Goal: Information Seeking & Learning: Learn about a topic

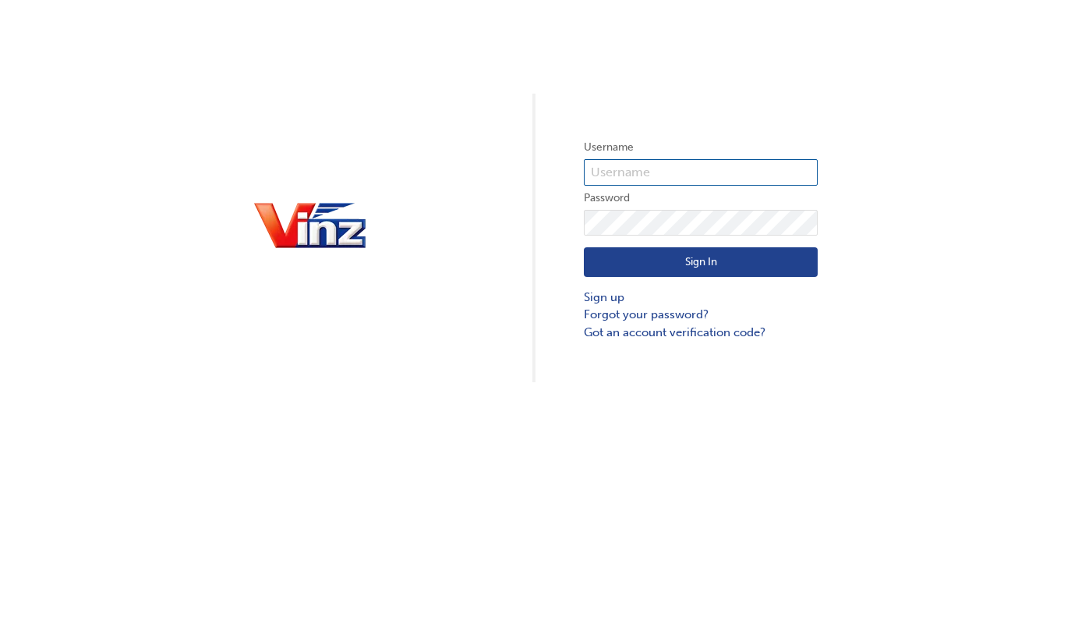
click at [644, 172] on input "text" at bounding box center [701, 172] width 234 height 27
type input "vahpoe@vinz.co.nz"
click button "Sign In" at bounding box center [701, 262] width 234 height 30
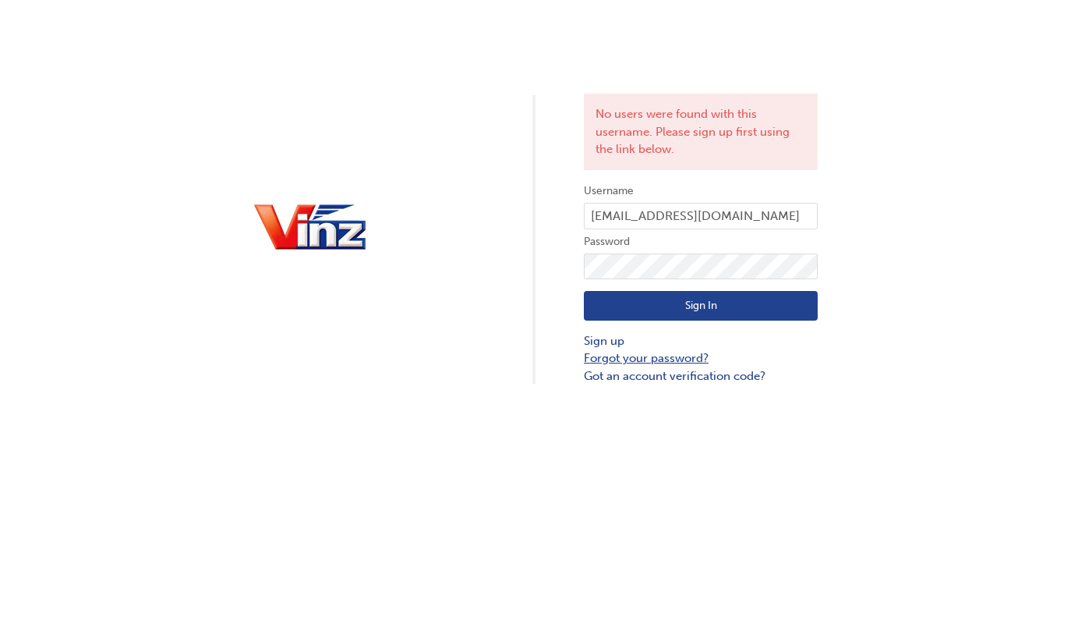
click at [649, 354] on link "Forgot your password?" at bounding box center [701, 358] width 234 height 18
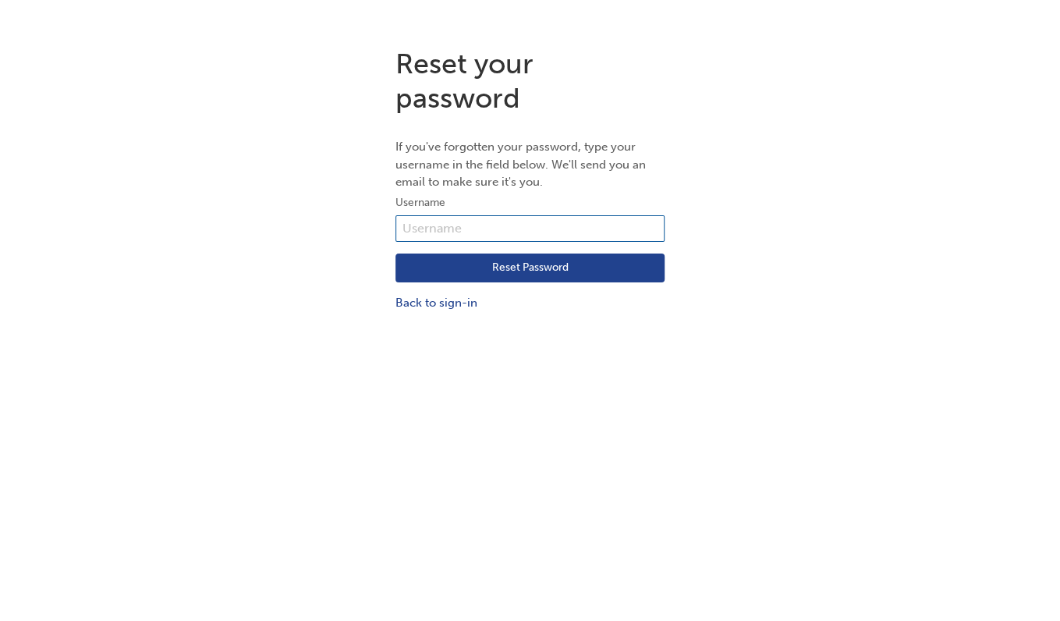
click at [463, 231] on input "text" at bounding box center [529, 228] width 269 height 27
click at [627, 74] on h1 "Reset your password" at bounding box center [529, 81] width 269 height 68
click at [466, 224] on input "text" at bounding box center [529, 228] width 269 height 27
type input "vahpoe@vinz.co.nz"
click at [503, 271] on button "Reset Password" at bounding box center [529, 268] width 269 height 30
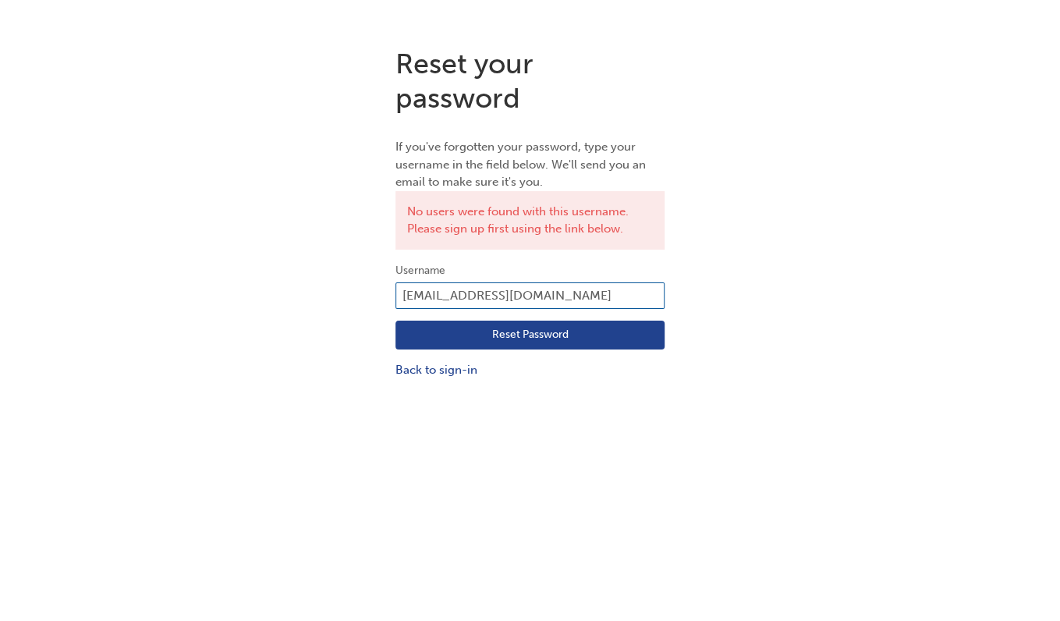
click at [496, 295] on input "vahpoe@vinz.co.nz" at bounding box center [529, 295] width 269 height 27
drag, startPoint x: 454, startPoint y: 292, endPoint x: 589, endPoint y: 285, distance: 135.1
click at [589, 286] on input "vahpoe@vinz.co.nz" at bounding box center [529, 295] width 269 height 27
type input "vahpoe"
click at [321, 532] on div "Reset your password If you've forgotten your password, type your username in th…" at bounding box center [530, 345] width 1060 height 621
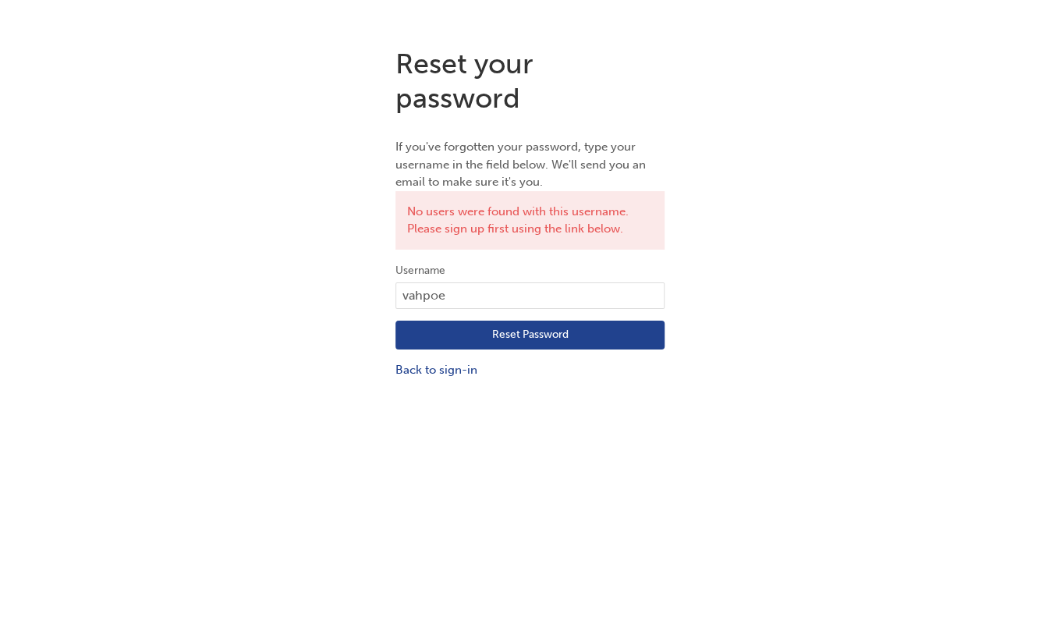
click at [505, 329] on button "Reset Password" at bounding box center [529, 335] width 269 height 30
click at [466, 291] on input "vahpoe" at bounding box center [529, 295] width 269 height 27
click at [360, 392] on div "Reset your password If you've forgotten your password, type your username in th…" at bounding box center [530, 345] width 1060 height 621
click at [453, 290] on input "vahpoe" at bounding box center [529, 295] width 269 height 27
type input "vahpoe@vinz.co.nz"
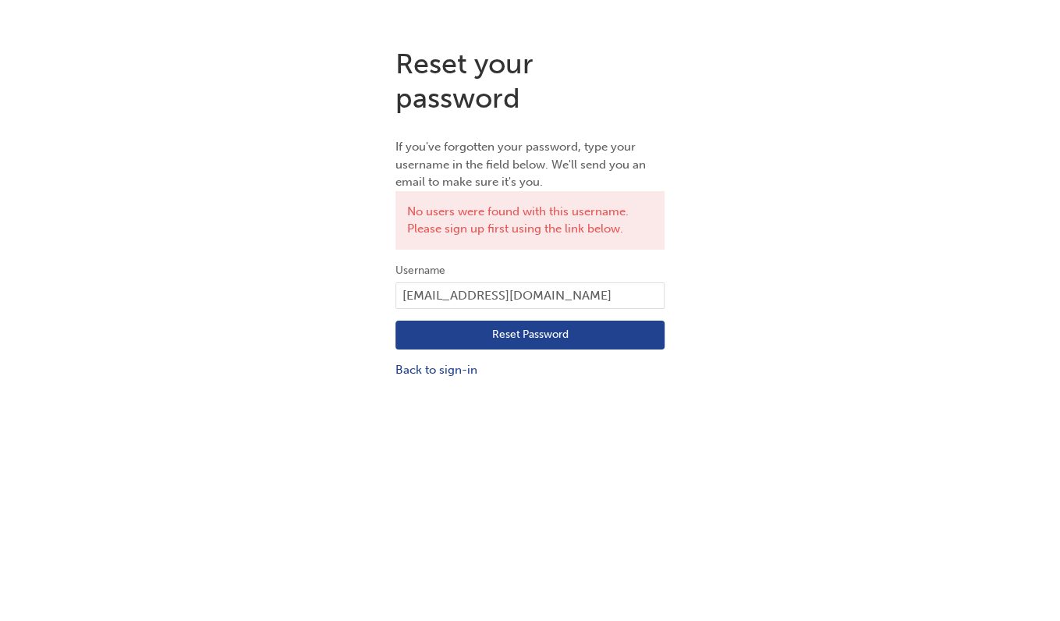
click at [485, 341] on button "Reset Password" at bounding box center [529, 335] width 269 height 30
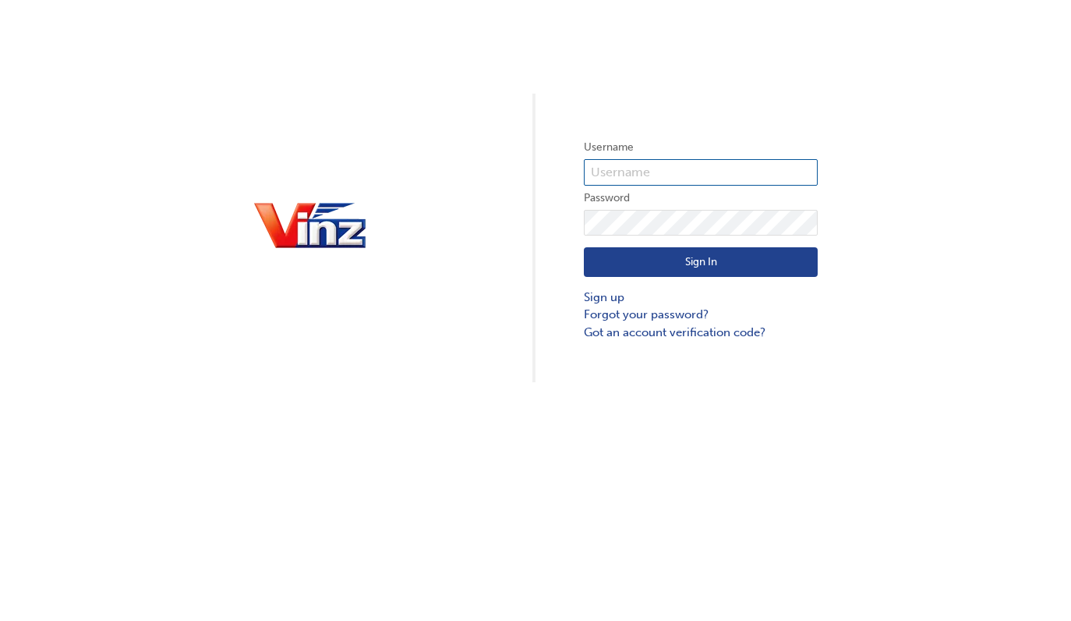
click at [639, 164] on input "text" at bounding box center [701, 172] width 234 height 27
click at [497, 239] on div "Username Password Sign In Sign up Forgot your password? Got an account verifica…" at bounding box center [535, 191] width 1071 height 382
click at [644, 165] on input "text" at bounding box center [701, 172] width 234 height 27
type input "vahpoe@vinz.co.nz"
click at [663, 313] on link "Forgot your password?" at bounding box center [701, 315] width 234 height 18
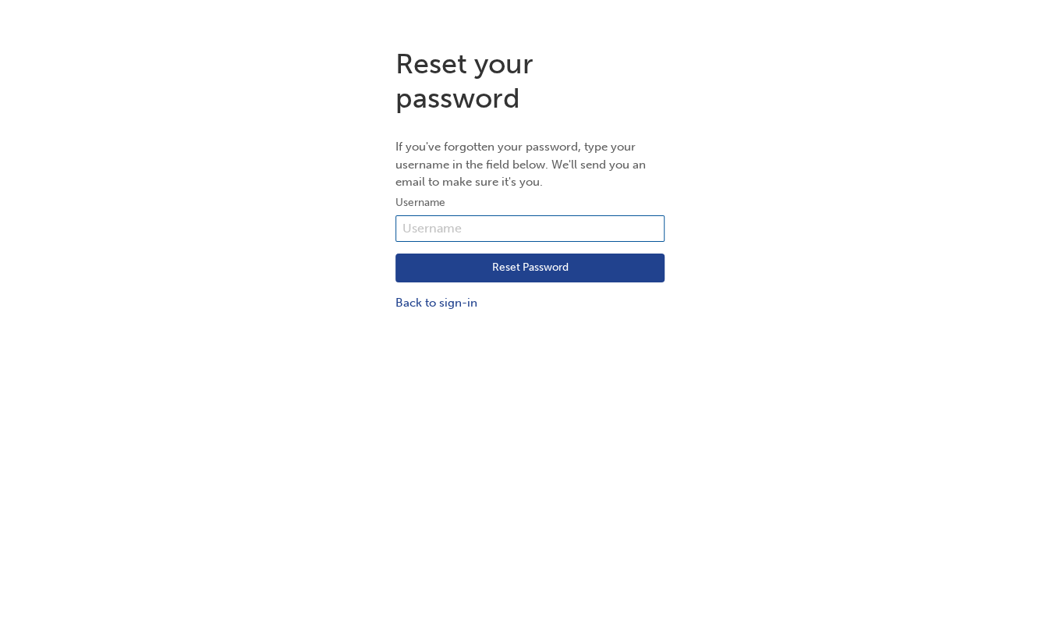
click at [474, 230] on input "text" at bounding box center [529, 228] width 269 height 27
type input "vahpoe@vinz.co.nz"
click at [488, 267] on button "Reset Password" at bounding box center [529, 268] width 269 height 30
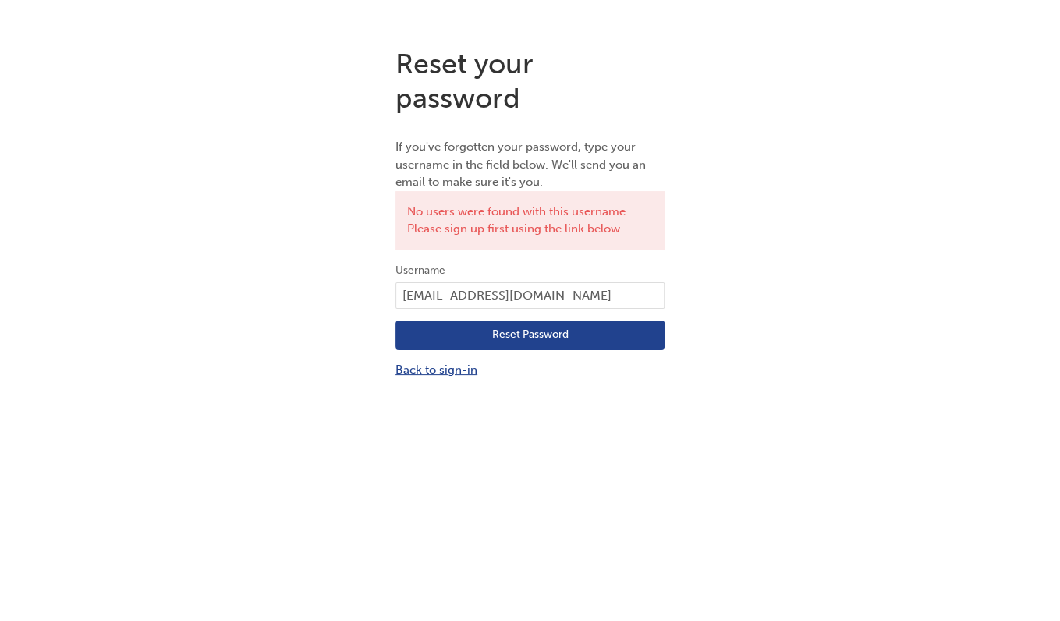
click at [439, 370] on link "Back to sign-in" at bounding box center [529, 370] width 269 height 18
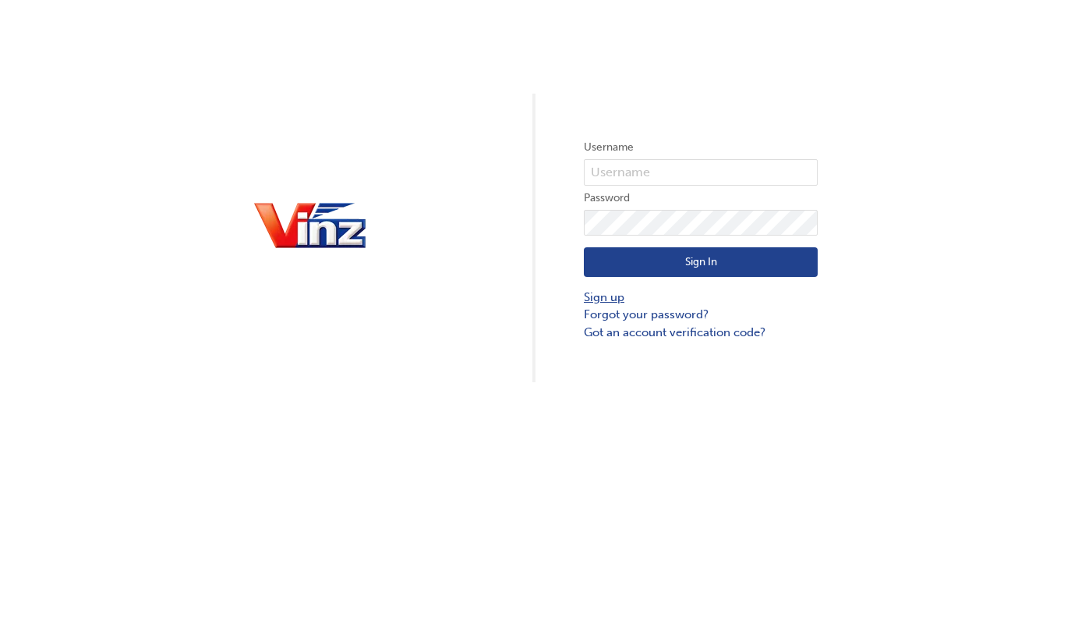
click at [610, 297] on link "Sign up" at bounding box center [701, 297] width 234 height 18
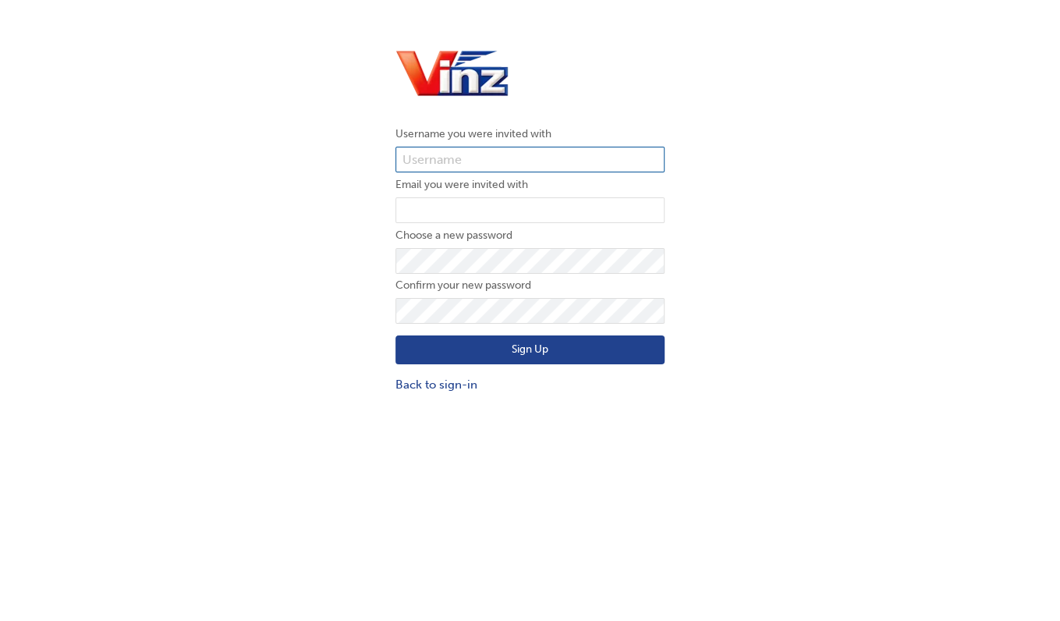
click at [481, 154] on input "text" at bounding box center [529, 160] width 269 height 27
type input "B"
type input "[PERSON_NAME]"
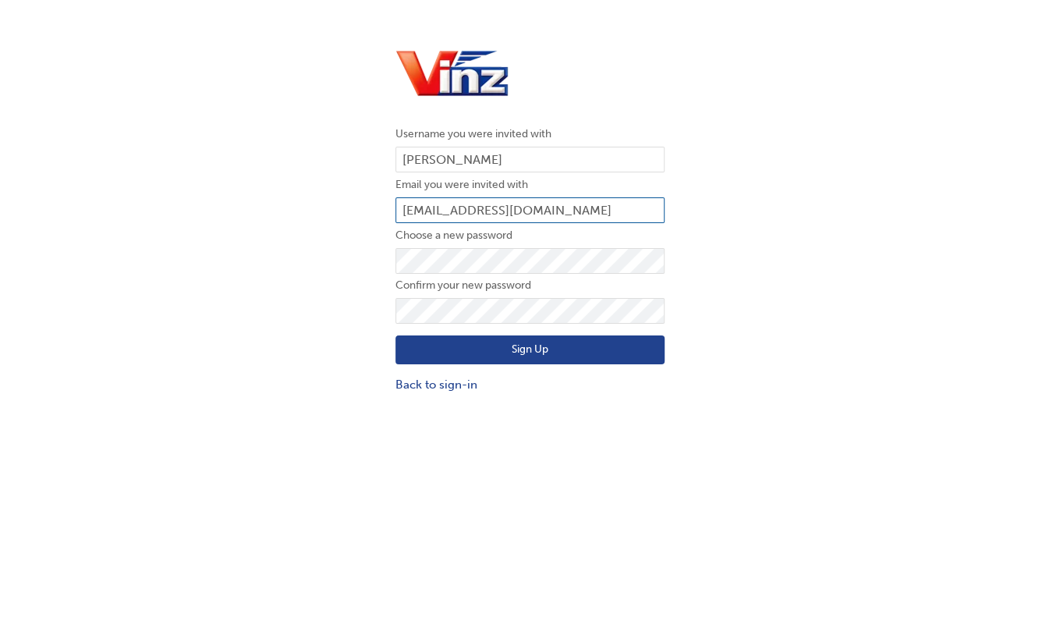
type input "Vahpoe@vinz.co.nz"
click at [830, 296] on div "Username you were invited with Vernon Email you were invited with Vahpoe@vinz.c…" at bounding box center [530, 220] width 1060 height 370
click at [530, 352] on button "Sign Up" at bounding box center [529, 350] width 269 height 30
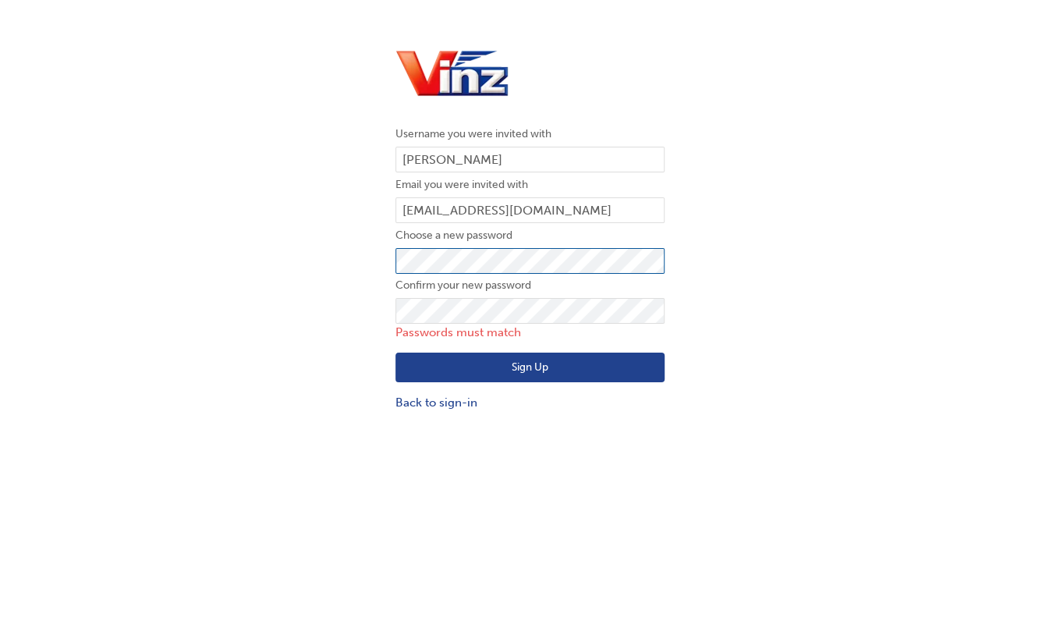
click at [323, 249] on div "Username you were invited with Vernon Email you were invited with Vahpoe@vinz.c…" at bounding box center [530, 228] width 1060 height 387
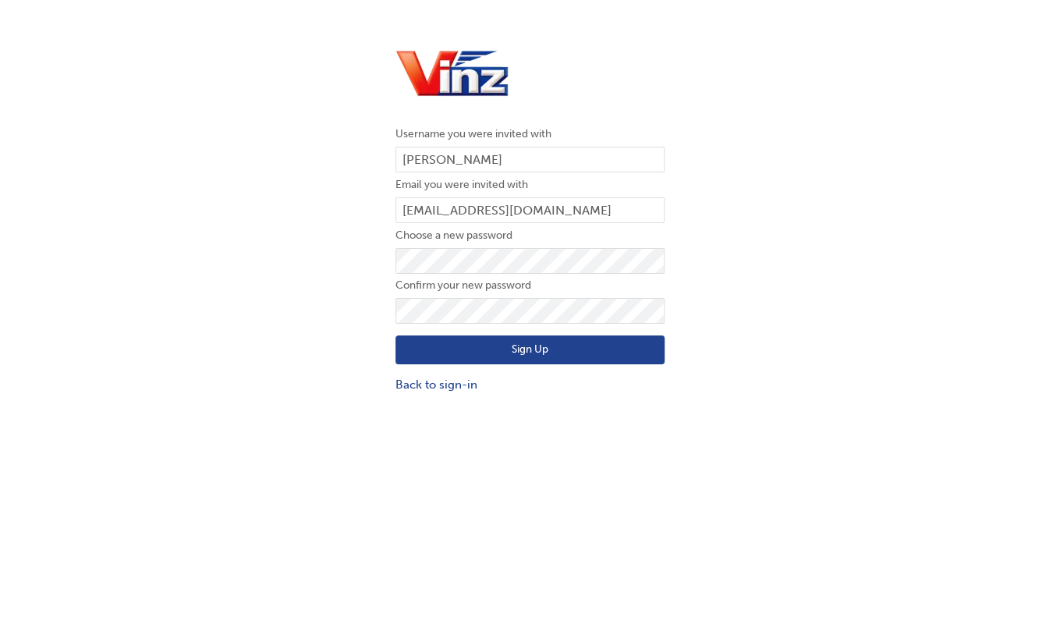
click at [507, 344] on button "Sign Up" at bounding box center [529, 350] width 269 height 30
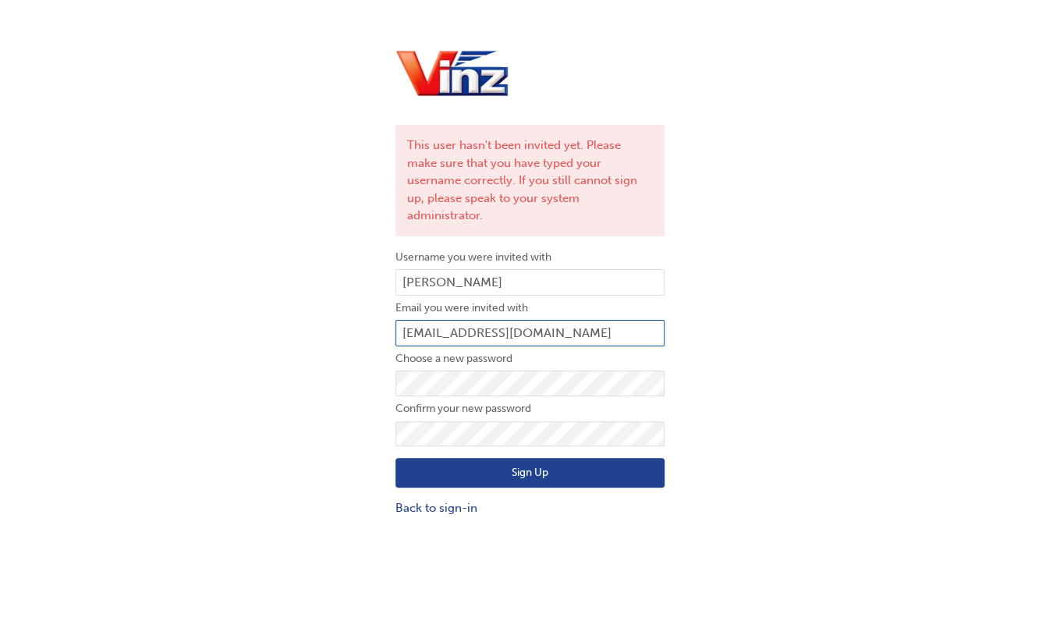
drag, startPoint x: 550, startPoint y: 312, endPoint x: 349, endPoint y: 312, distance: 201.9
click at [349, 312] on div "This user hasn't been invited yet. Please make sure that you have typed your us…" at bounding box center [530, 281] width 1060 height 493
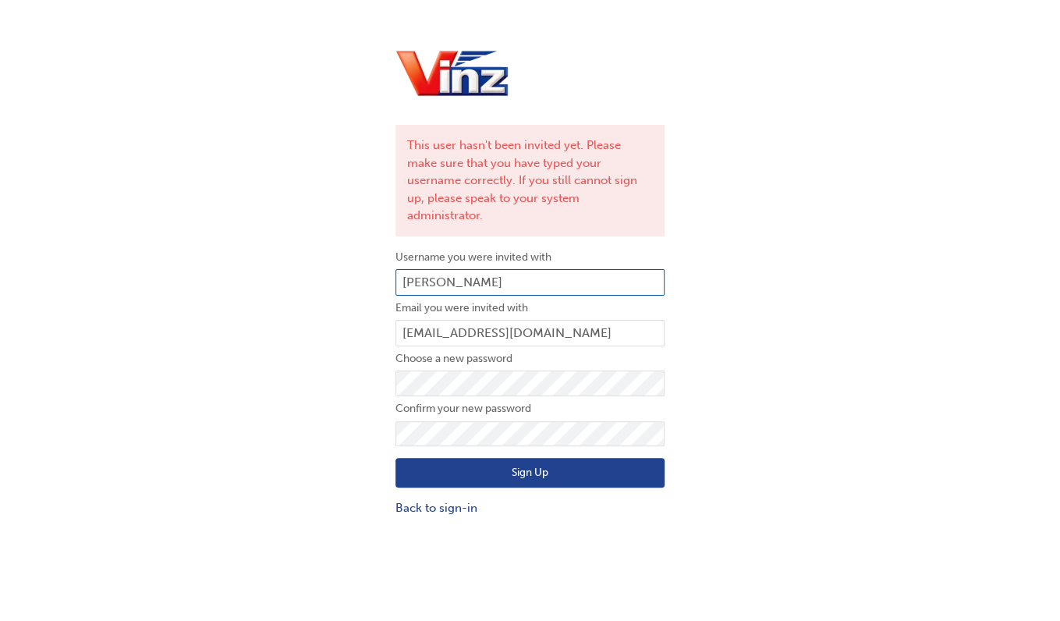
drag, startPoint x: 464, startPoint y: 254, endPoint x: 348, endPoint y: 252, distance: 116.2
click at [348, 252] on div "This user hasn't been invited yet. Please make sure that you have typed your us…" at bounding box center [530, 281] width 1060 height 493
paste input "ahpoe@vinz.co.nz"
type input "Vahpoe@vinz.co.nz"
click at [536, 458] on button "Sign Up" at bounding box center [529, 473] width 269 height 30
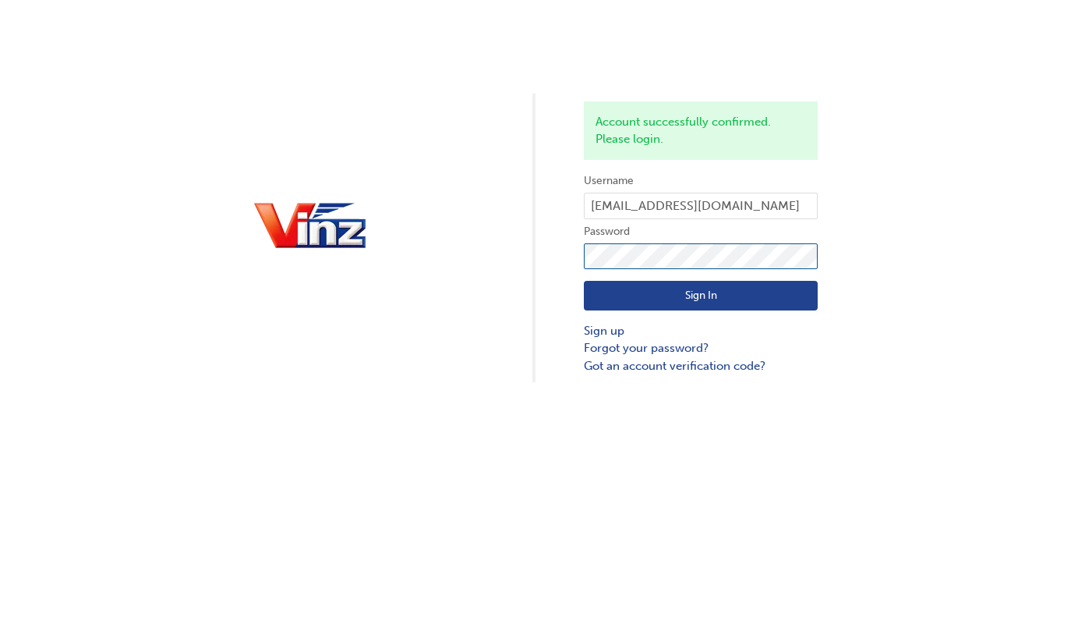
click button "Sign In" at bounding box center [701, 296] width 234 height 30
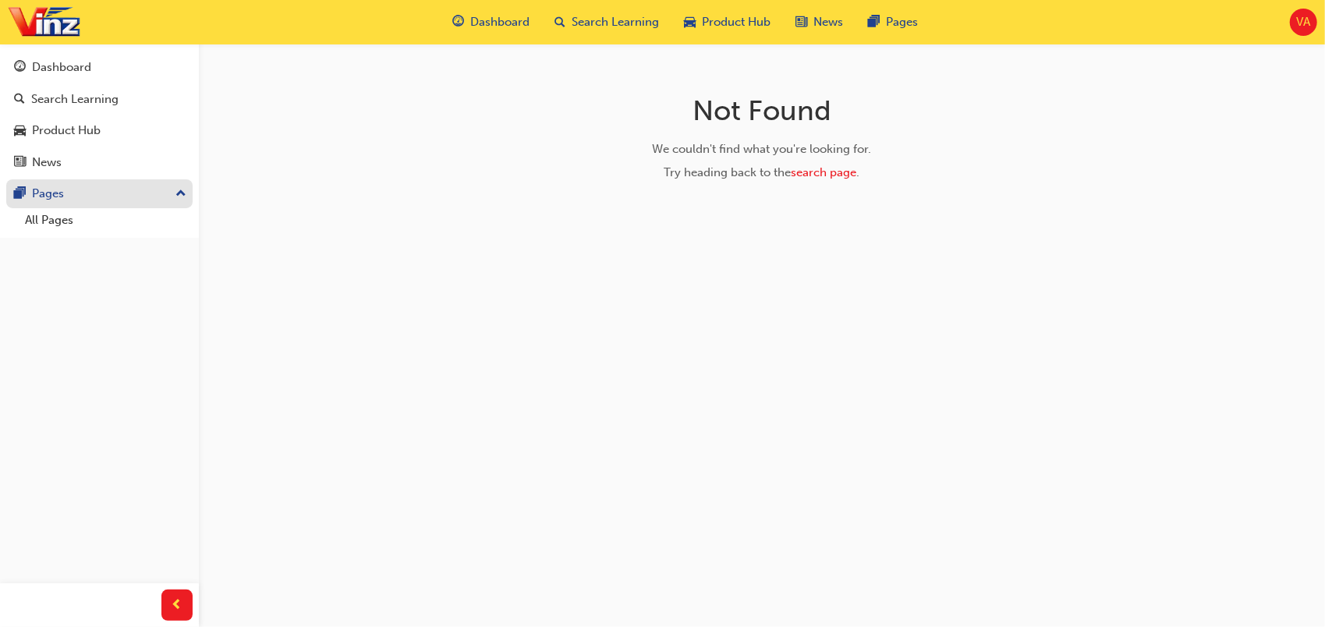
click at [48, 195] on div "Pages" at bounding box center [48, 194] width 32 height 18
click at [69, 68] on div "Dashboard" at bounding box center [61, 67] width 59 height 18
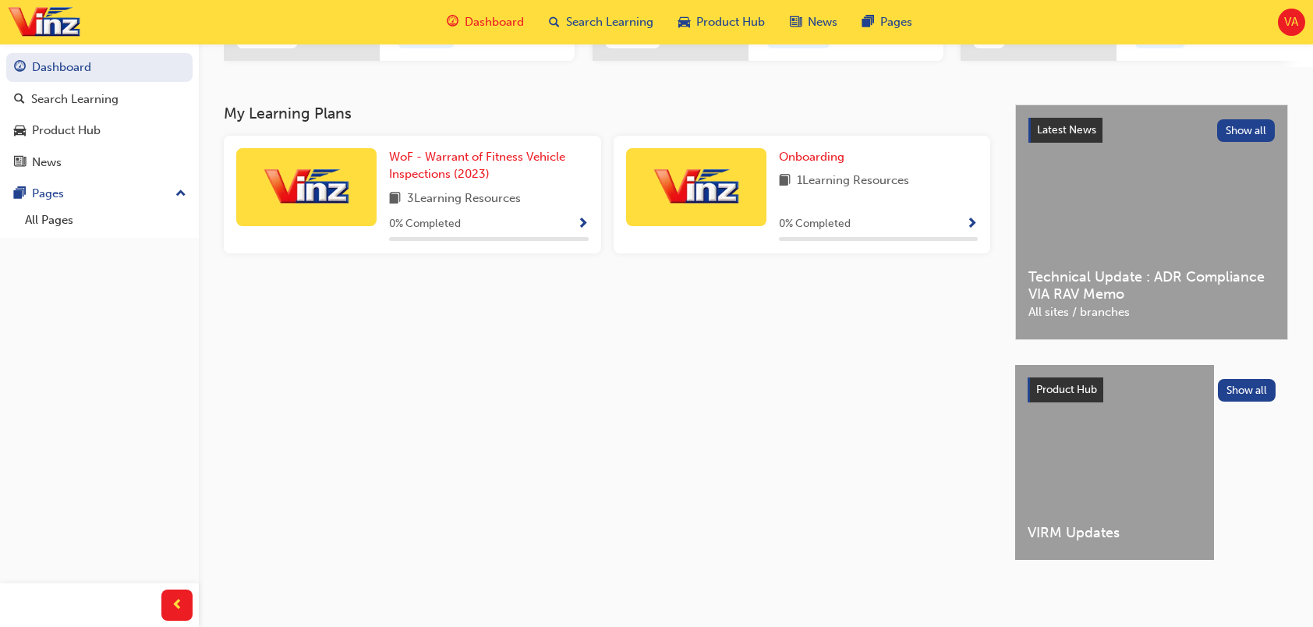
scroll to position [63, 0]
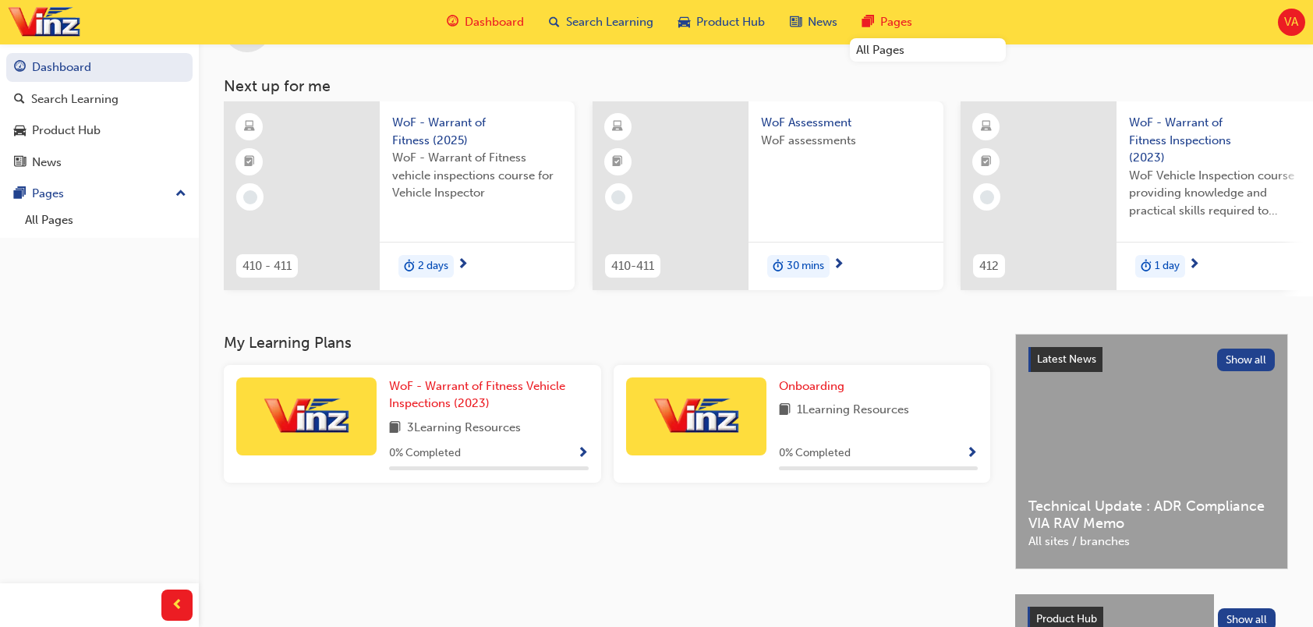
click at [886, 16] on span "Pages" at bounding box center [896, 22] width 32 height 18
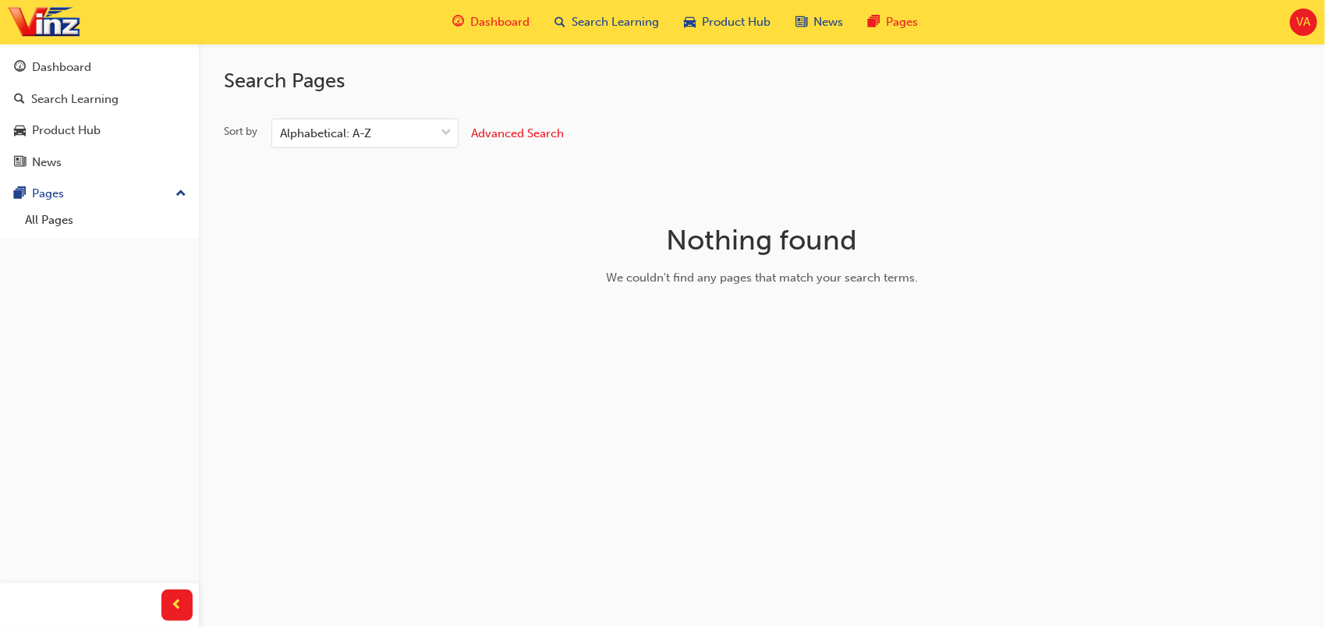
click at [490, 21] on span "Dashboard" at bounding box center [499, 22] width 59 height 18
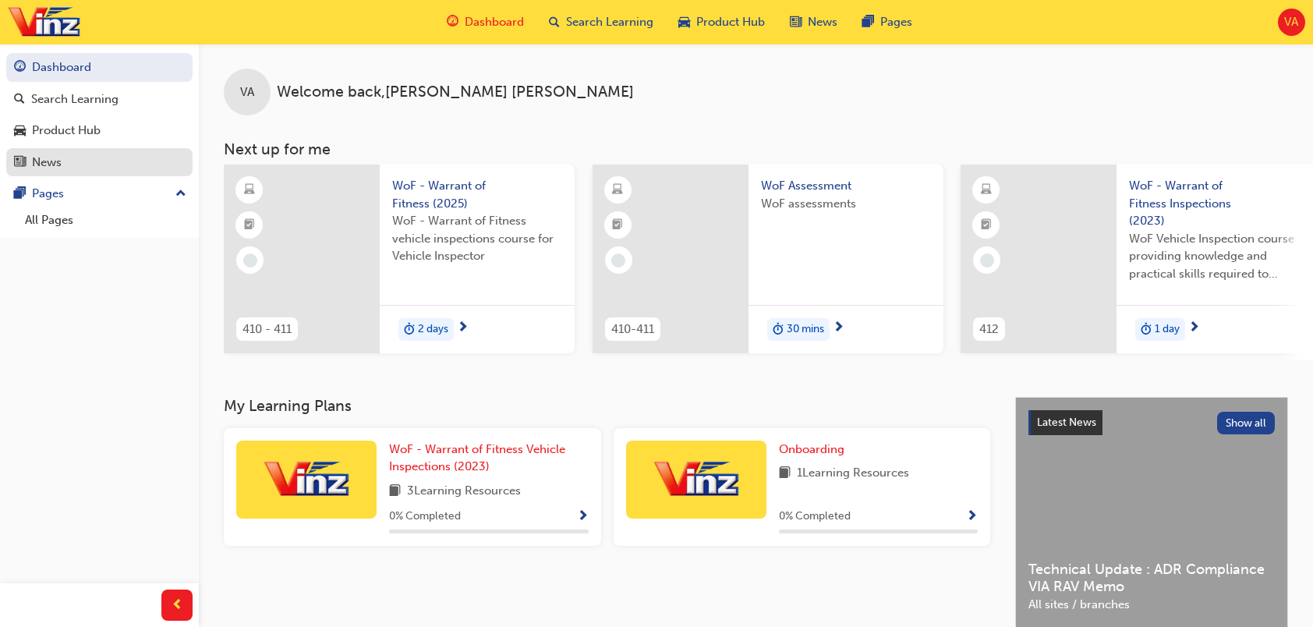
click at [55, 157] on div "News" at bounding box center [47, 163] width 30 height 18
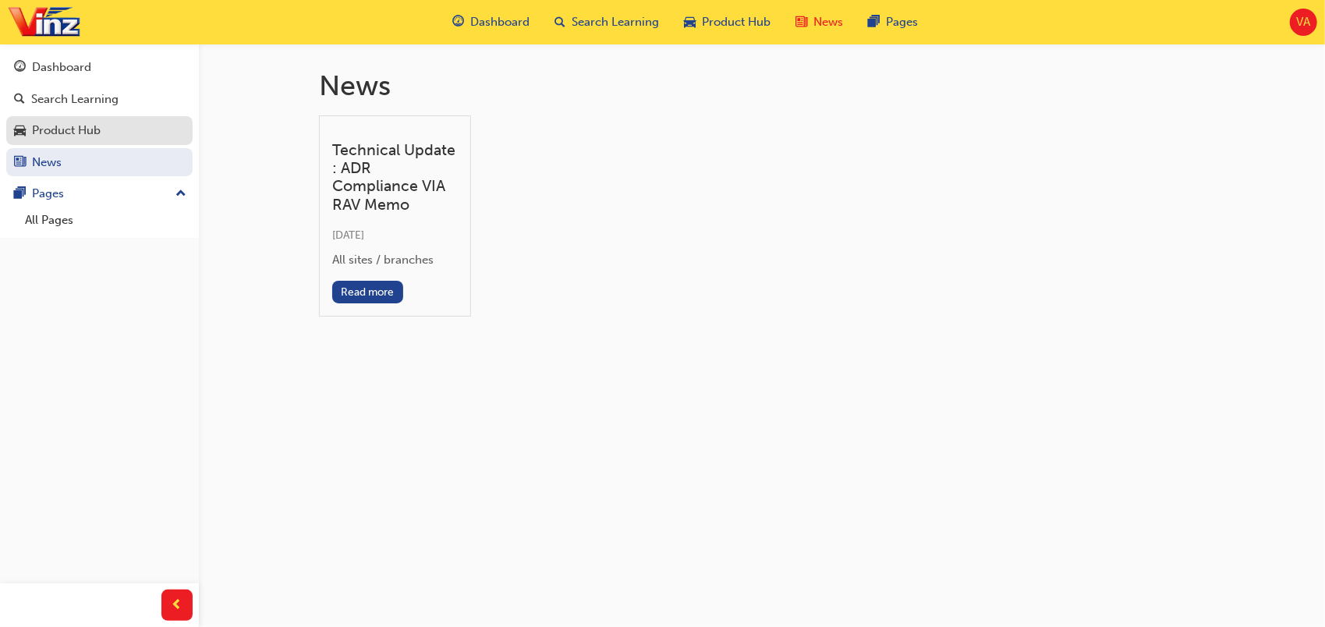
click at [76, 131] on div "Product Hub" at bounding box center [66, 131] width 69 height 18
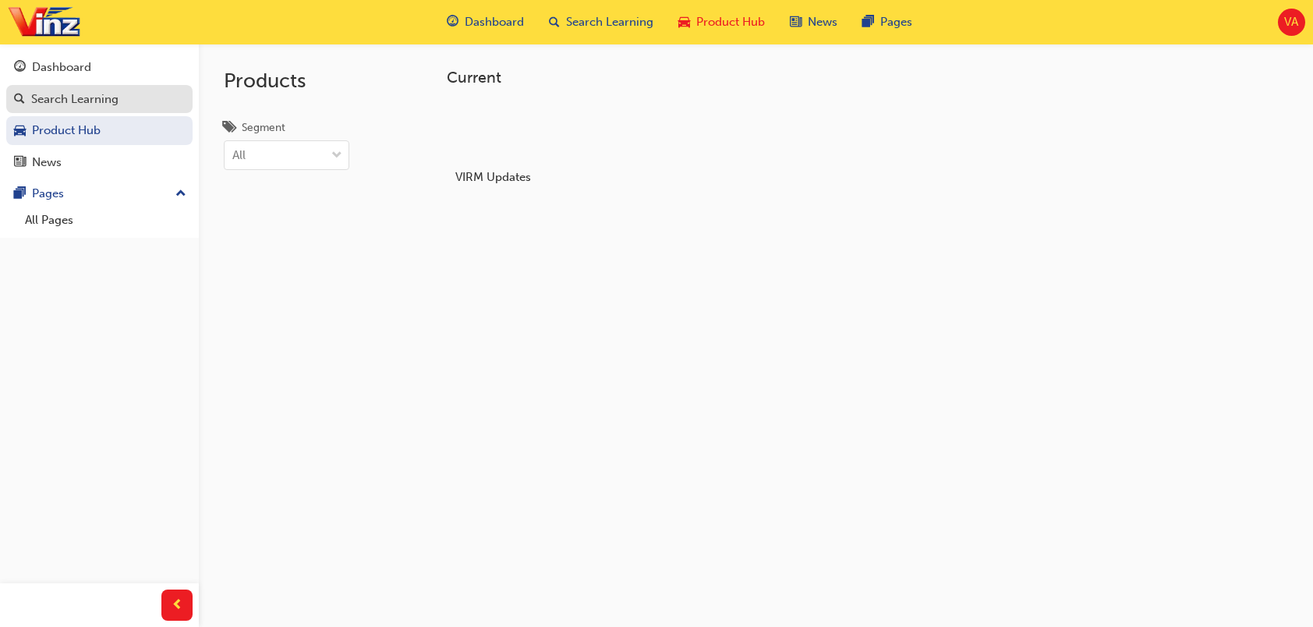
click at [97, 87] on link "Search Learning" at bounding box center [99, 99] width 186 height 29
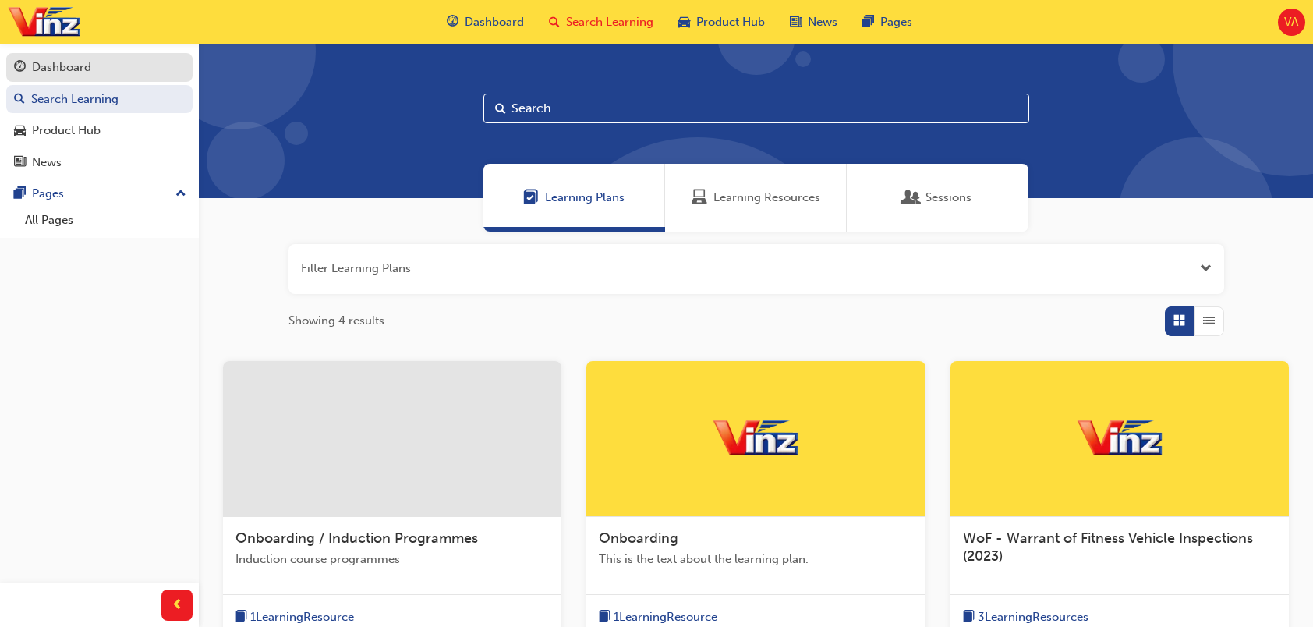
click at [44, 69] on div "Dashboard" at bounding box center [61, 67] width 59 height 18
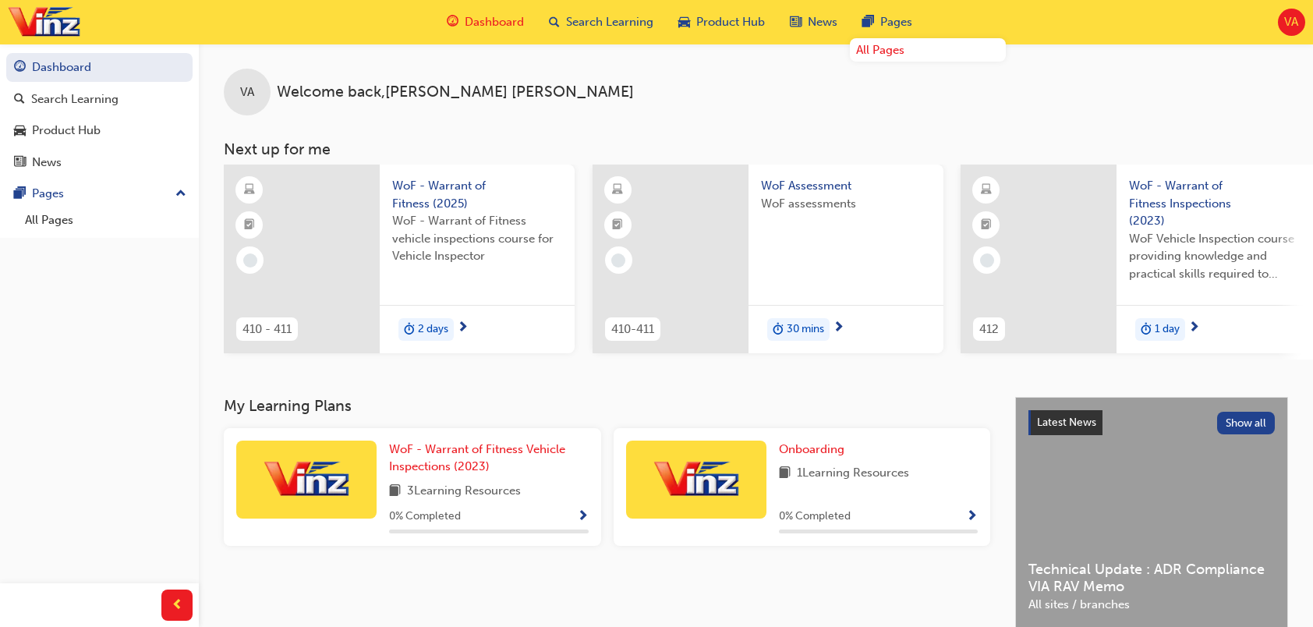
click at [881, 53] on link "All Pages" at bounding box center [928, 50] width 156 height 24
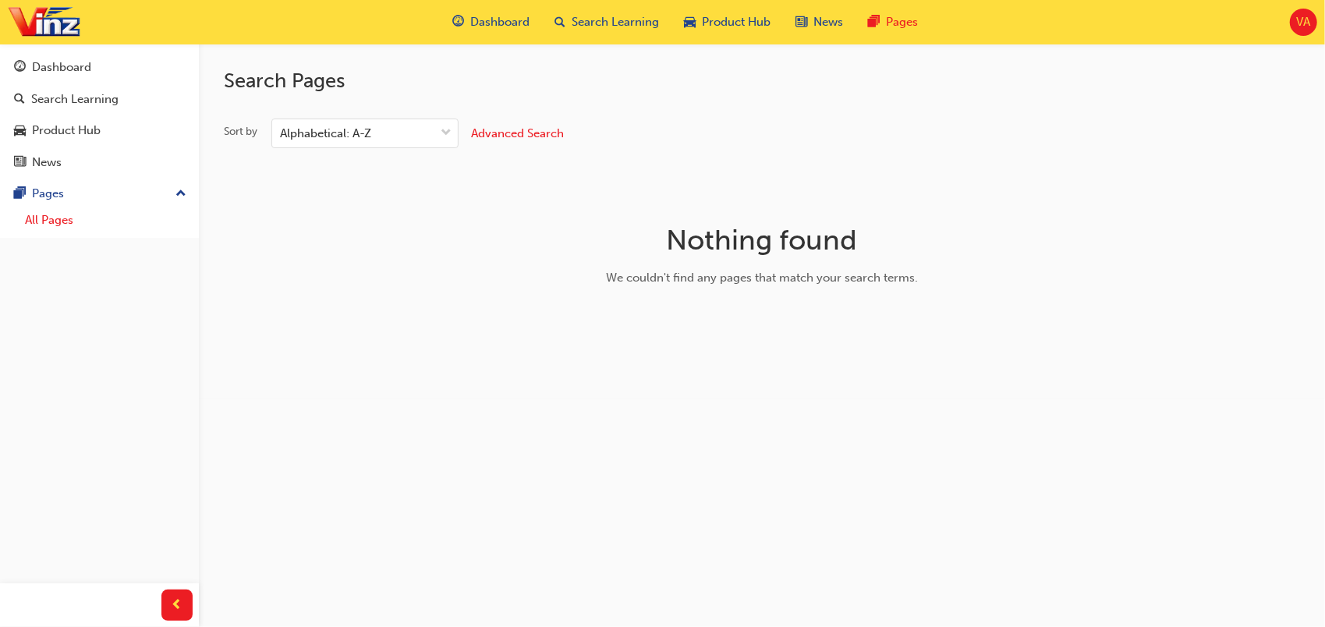
click at [45, 218] on link "All Pages" at bounding box center [106, 220] width 174 height 24
click at [72, 63] on div "Dashboard" at bounding box center [61, 67] width 59 height 18
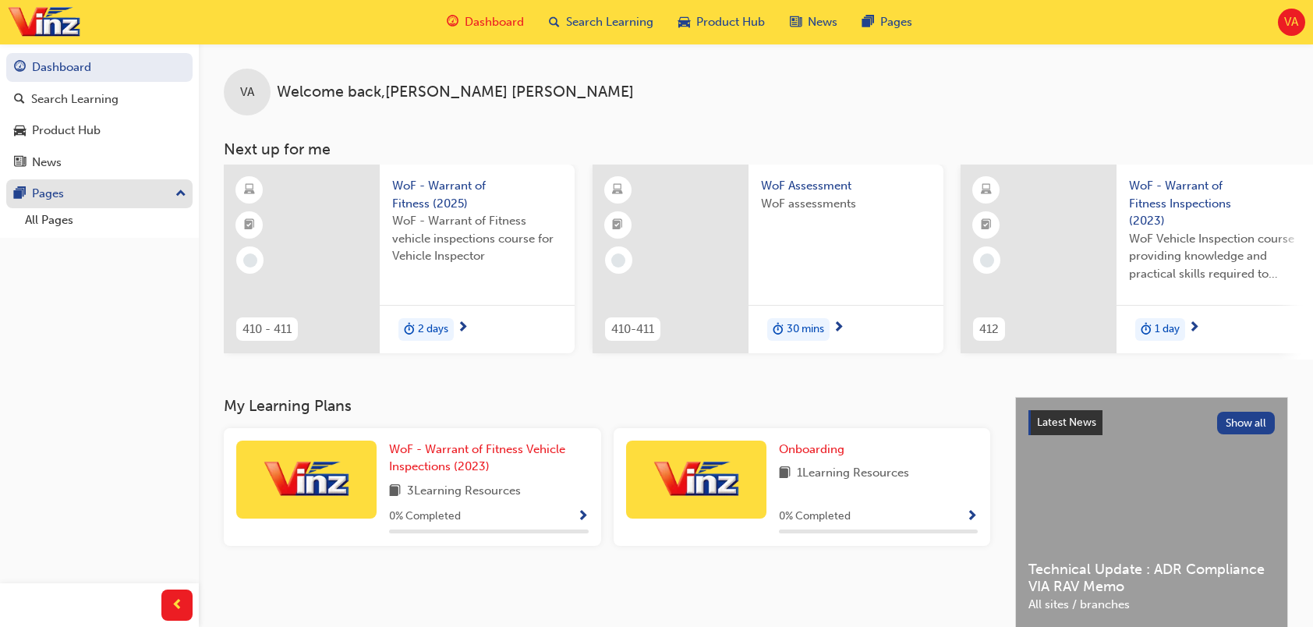
click at [61, 192] on div "Pages" at bounding box center [48, 194] width 32 height 18
click at [30, 182] on button "Pages" at bounding box center [99, 193] width 186 height 29
click at [41, 218] on link "All Pages" at bounding box center [106, 220] width 174 height 24
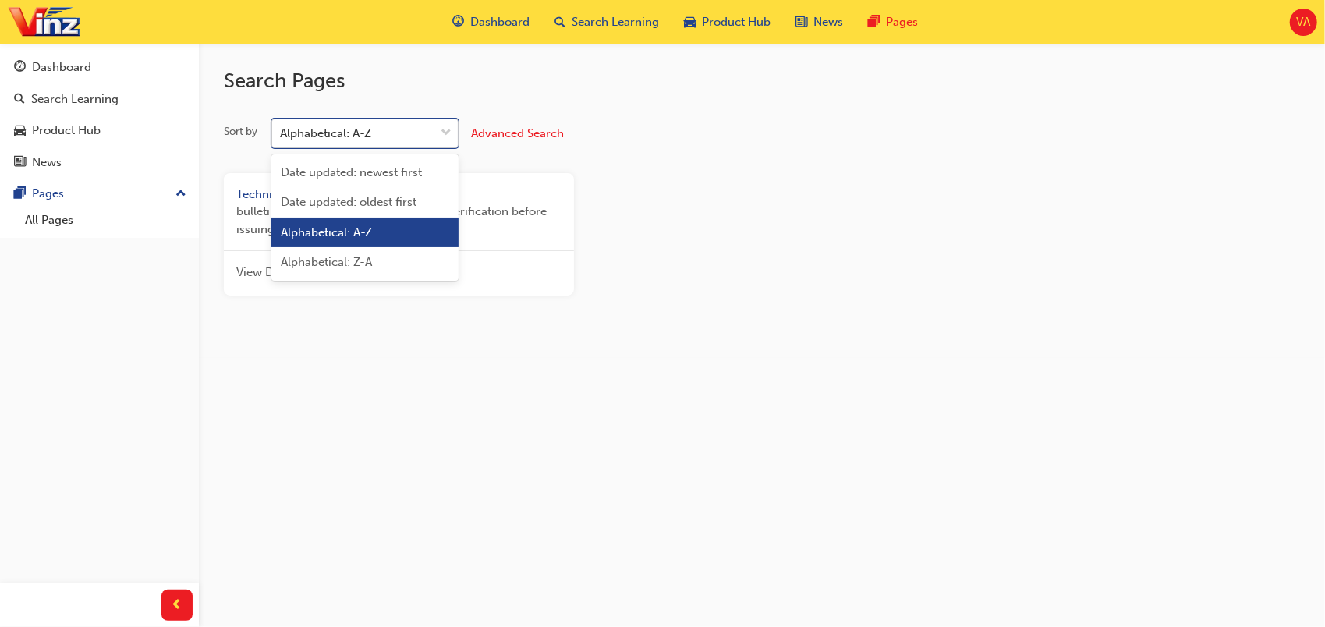
click at [440, 131] on div at bounding box center [445, 133] width 23 height 28
click at [281, 131] on input "Sort by option Alphabetical: A-Z focused, 3 of 4. 4 results available. Use Up a…" at bounding box center [281, 132] width 2 height 13
click at [381, 232] on div "Alphabetical: A-Z" at bounding box center [364, 233] width 187 height 30
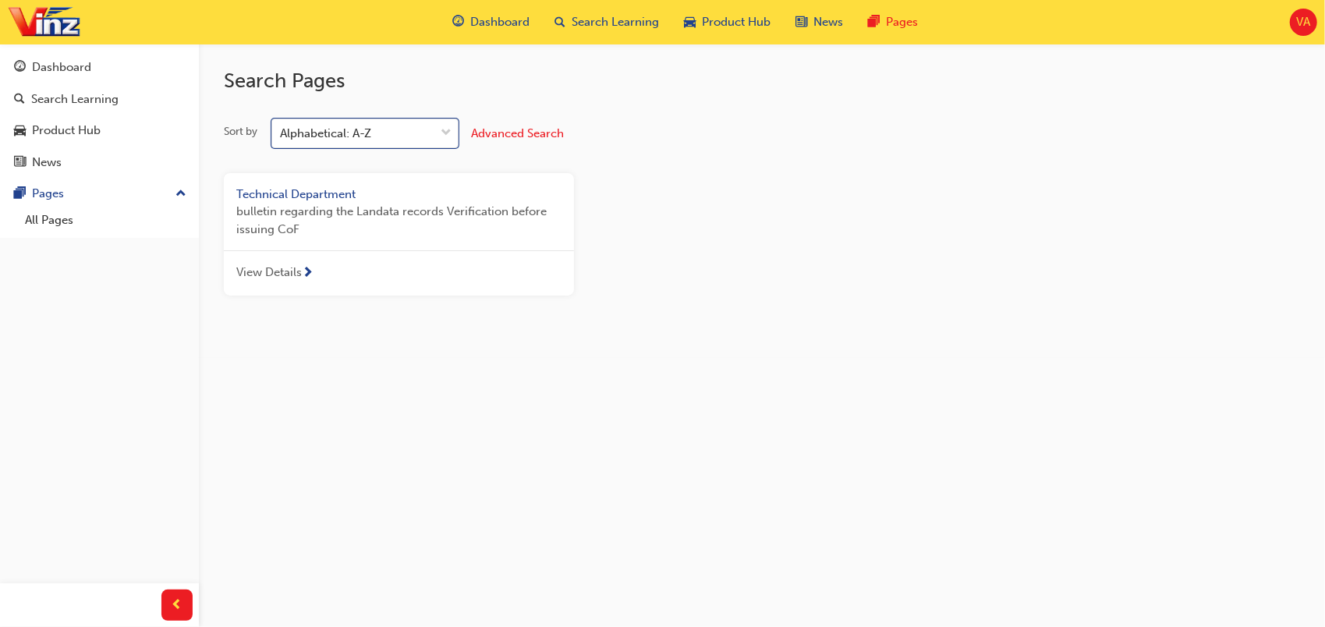
click at [670, 209] on div "Technical Department bulletin regarding the Landata records Verification before…" at bounding box center [762, 240] width 1088 height 135
click at [262, 274] on span "View Details" at bounding box center [268, 273] width 65 height 18
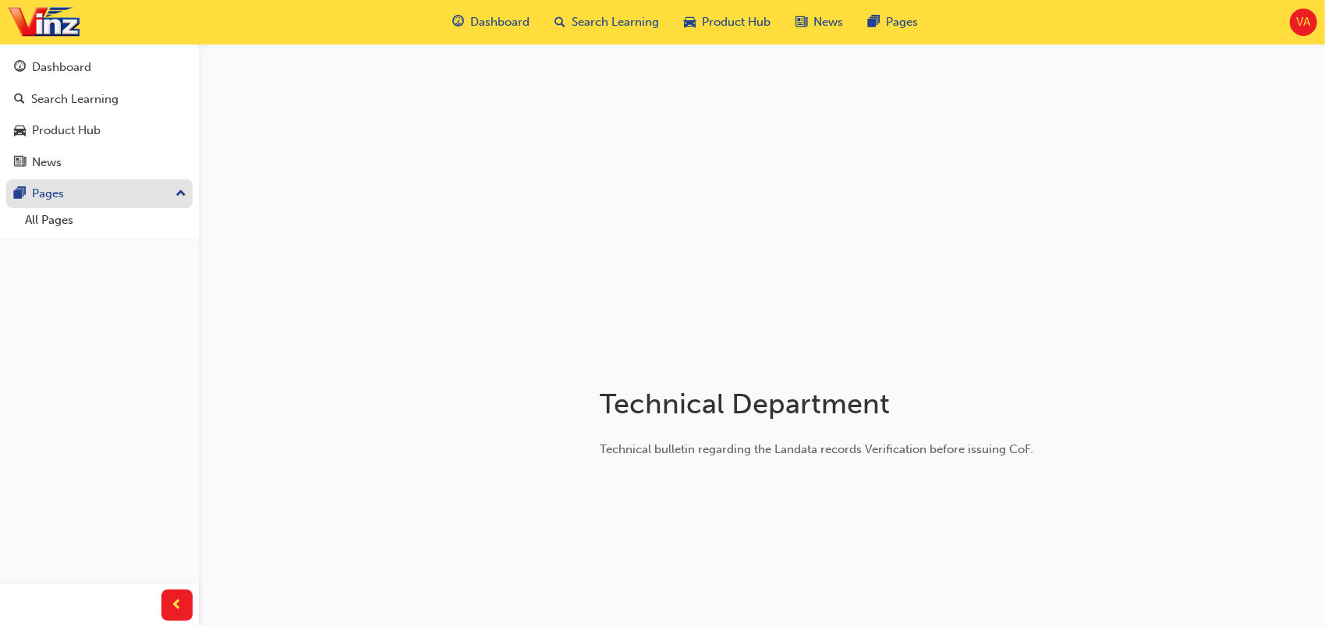
click at [53, 193] on div "Pages" at bounding box center [48, 194] width 32 height 18
click at [55, 193] on div "Pages" at bounding box center [48, 194] width 32 height 18
click at [49, 214] on link "All Pages" at bounding box center [106, 220] width 174 height 24
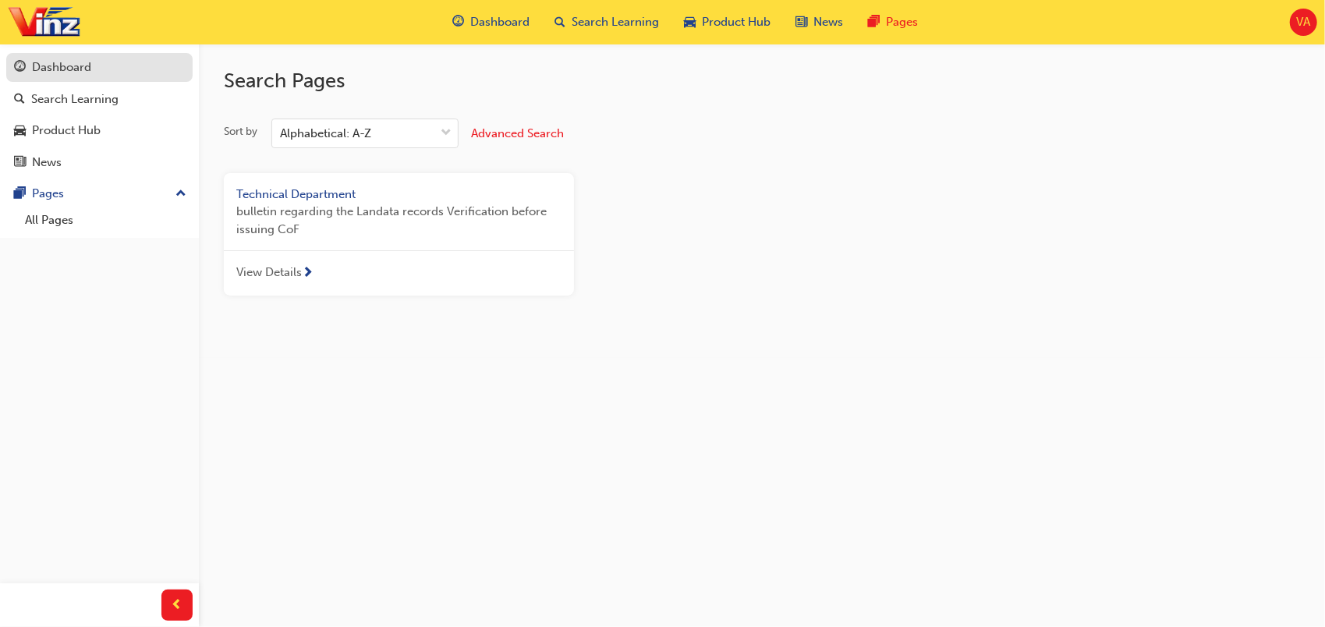
click at [73, 66] on div "Dashboard" at bounding box center [61, 67] width 59 height 18
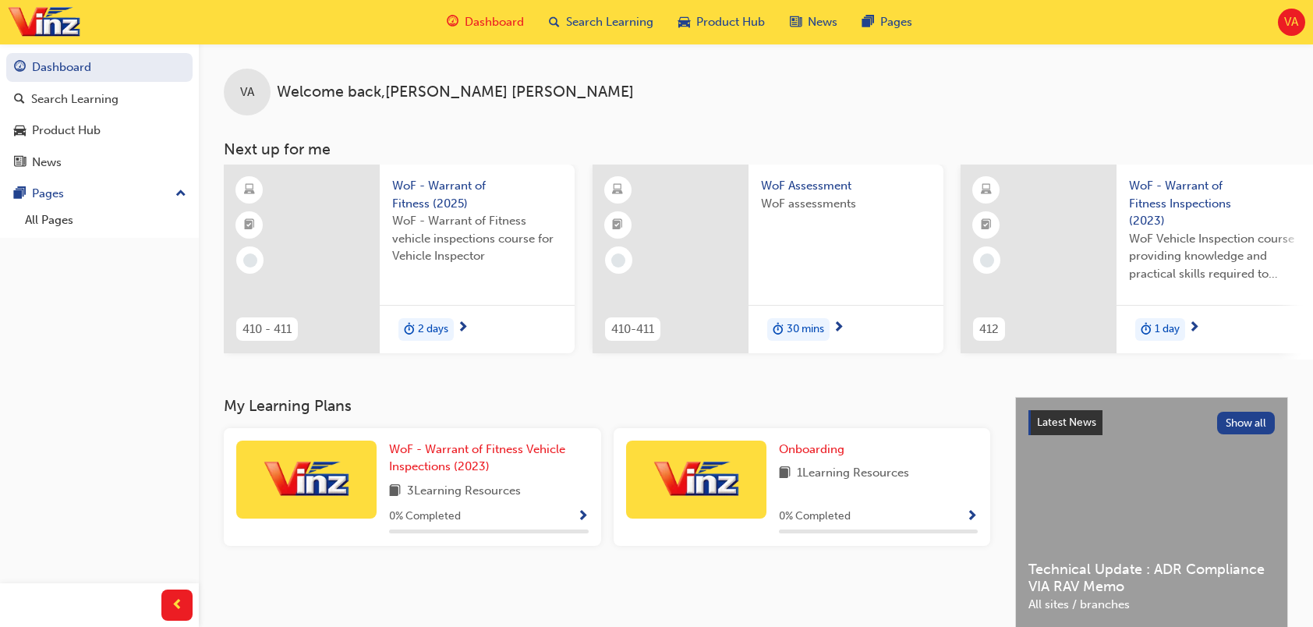
click at [1070, 19] on span "VA" at bounding box center [1291, 22] width 14 height 18
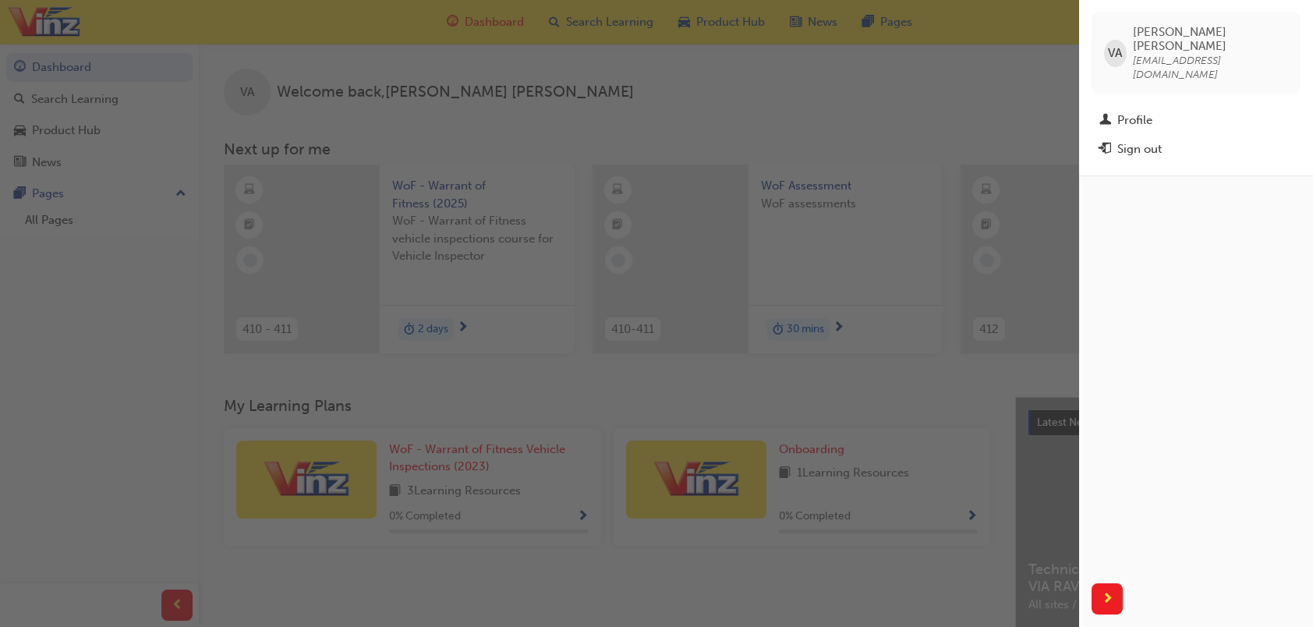
click at [935, 83] on div "button" at bounding box center [539, 313] width 1079 height 627
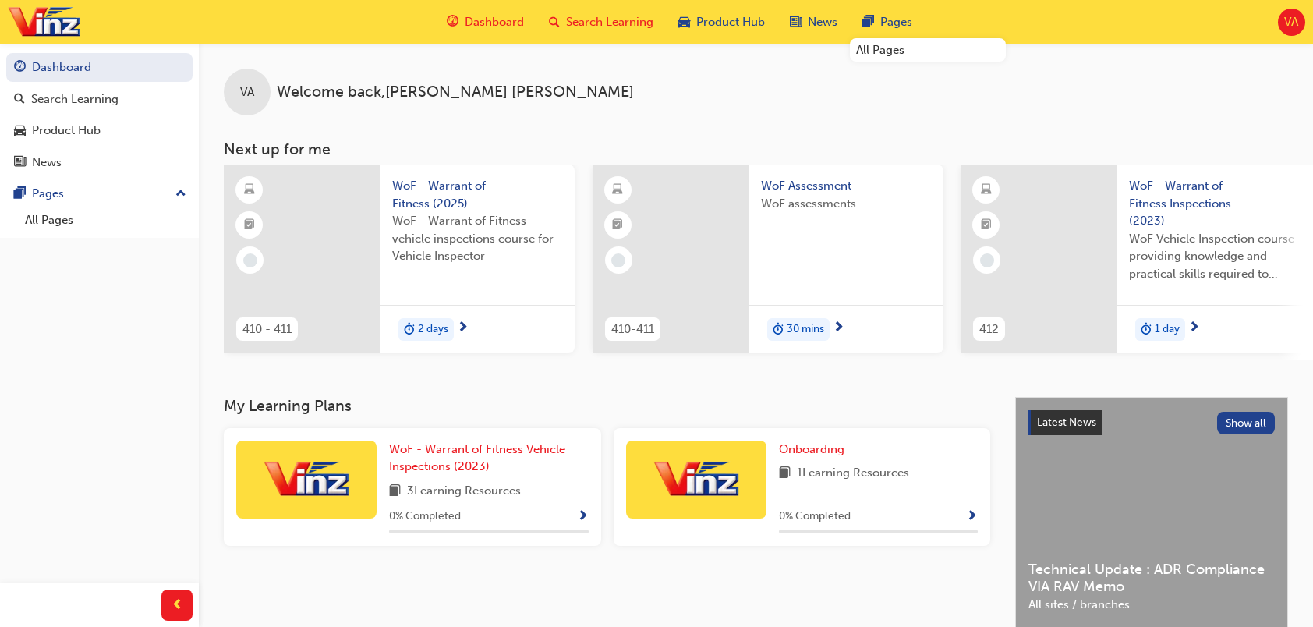
click at [602, 17] on span "Search Learning" at bounding box center [609, 22] width 87 height 18
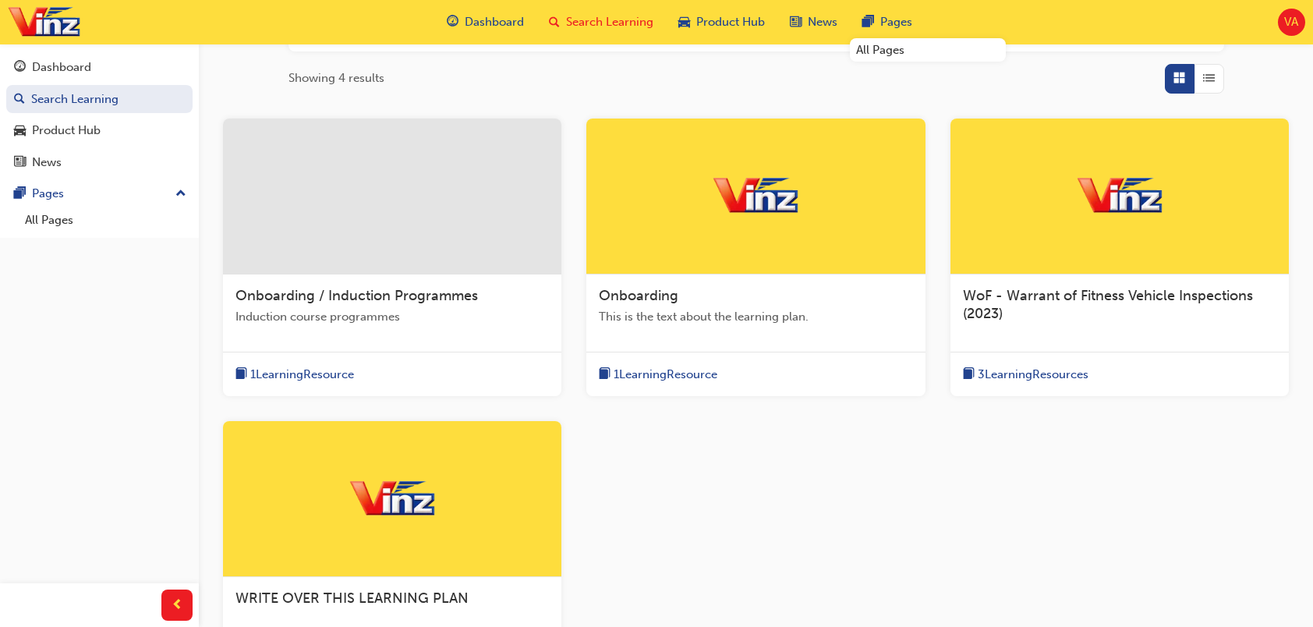
scroll to position [234, 0]
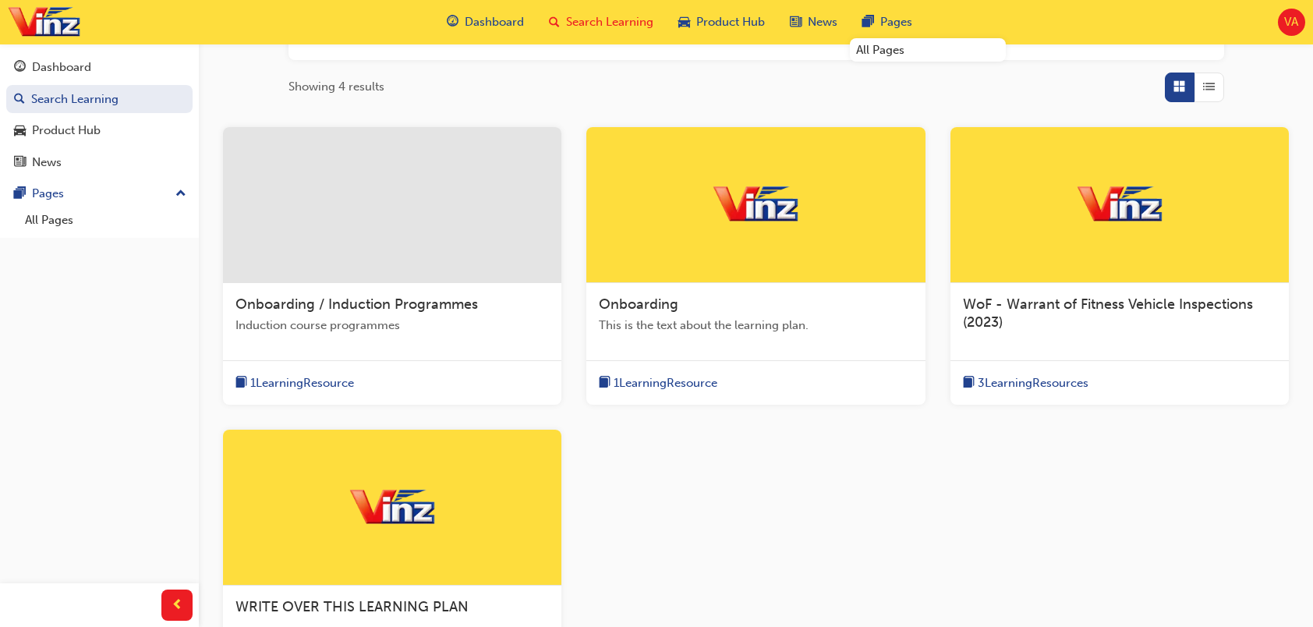
click at [622, 19] on span "Search Learning" at bounding box center [609, 22] width 87 height 18
click at [609, 23] on span "Search Learning" at bounding box center [609, 22] width 87 height 18
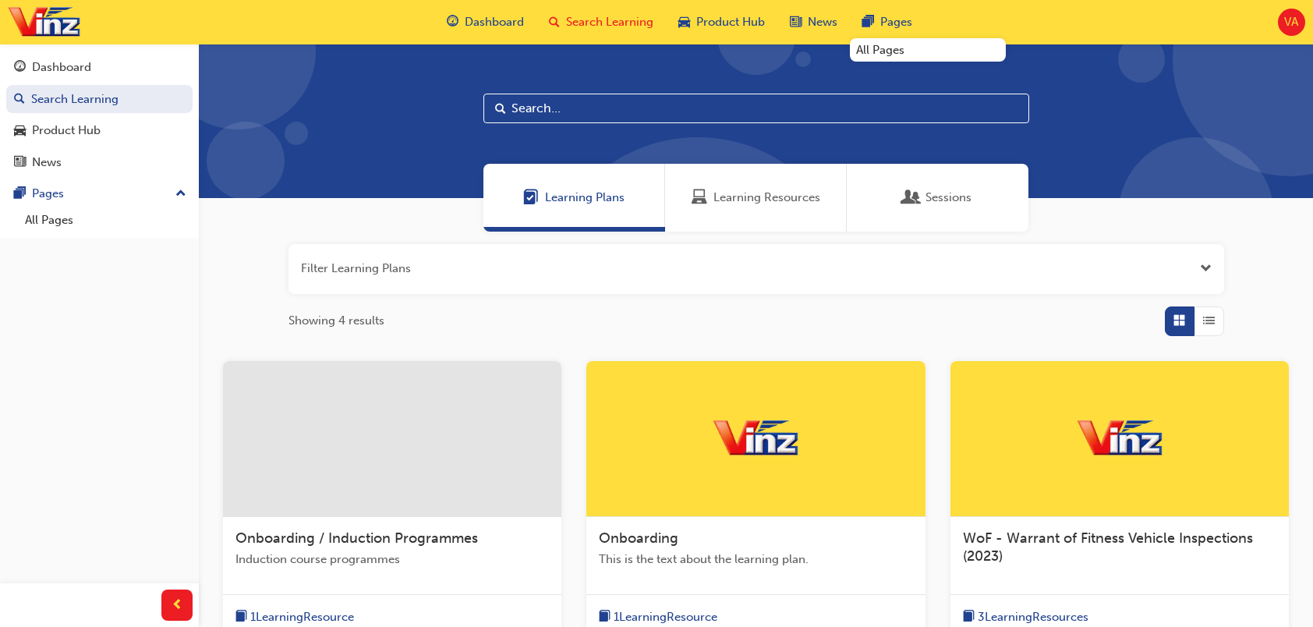
scroll to position [78, 0]
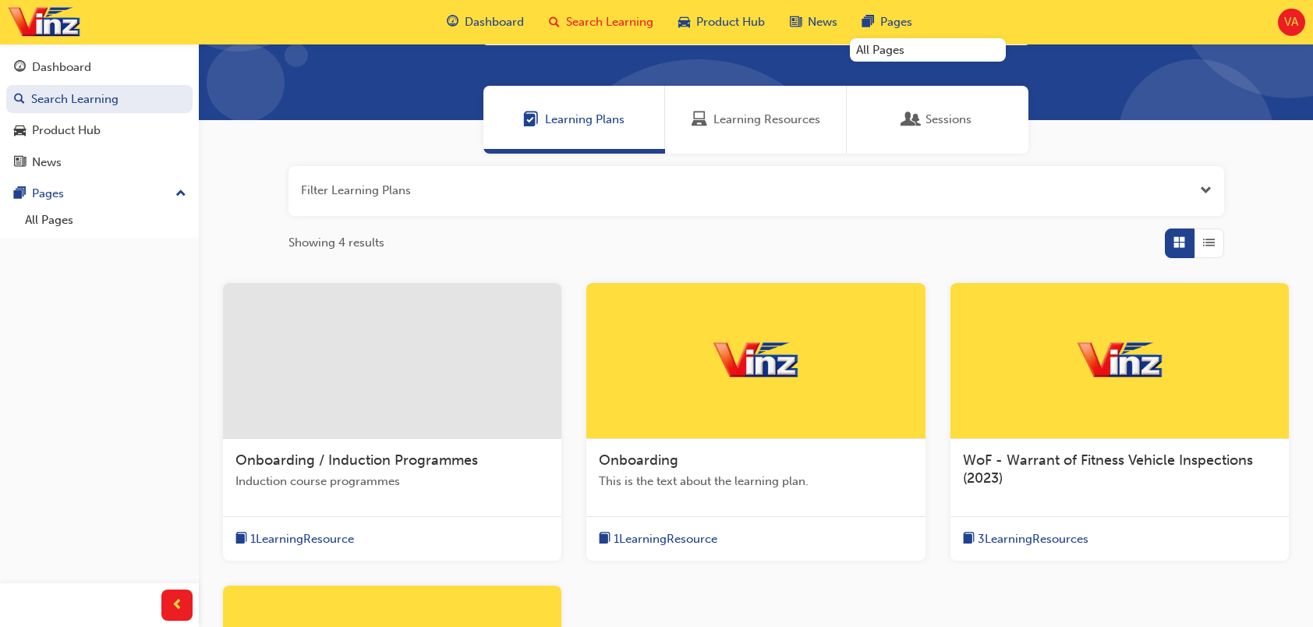
click at [783, 114] on span "Learning Resources" at bounding box center [766, 120] width 107 height 18
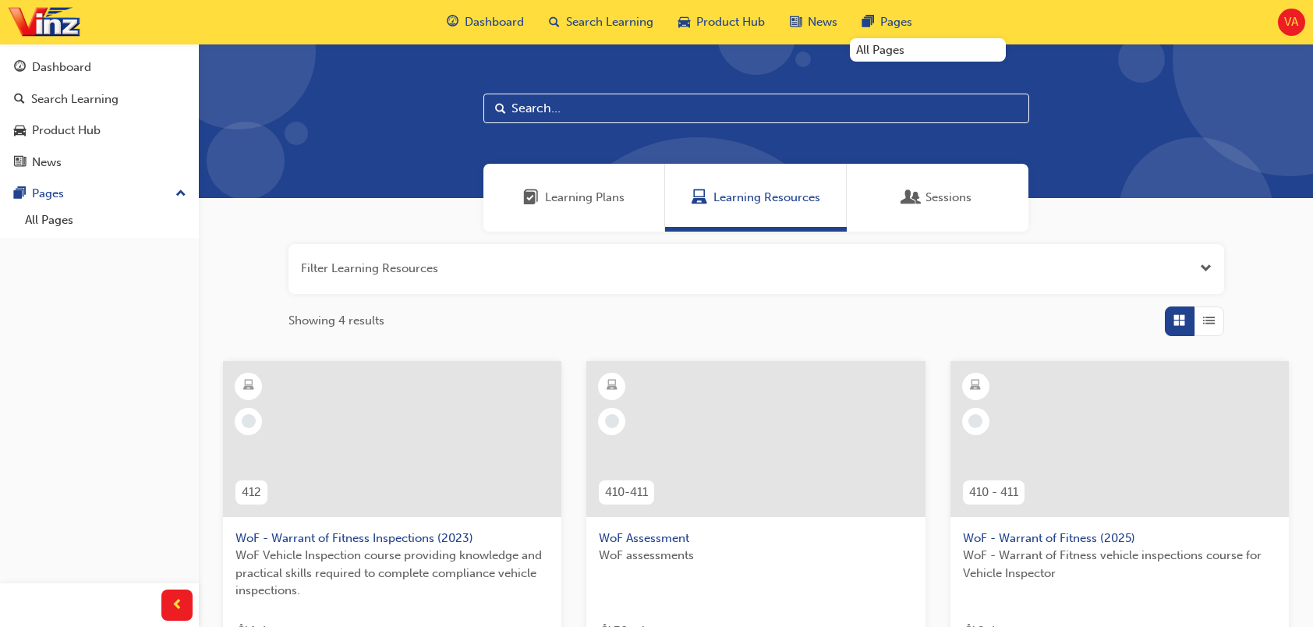
click at [615, 200] on span "Learning Plans" at bounding box center [585, 198] width 80 height 18
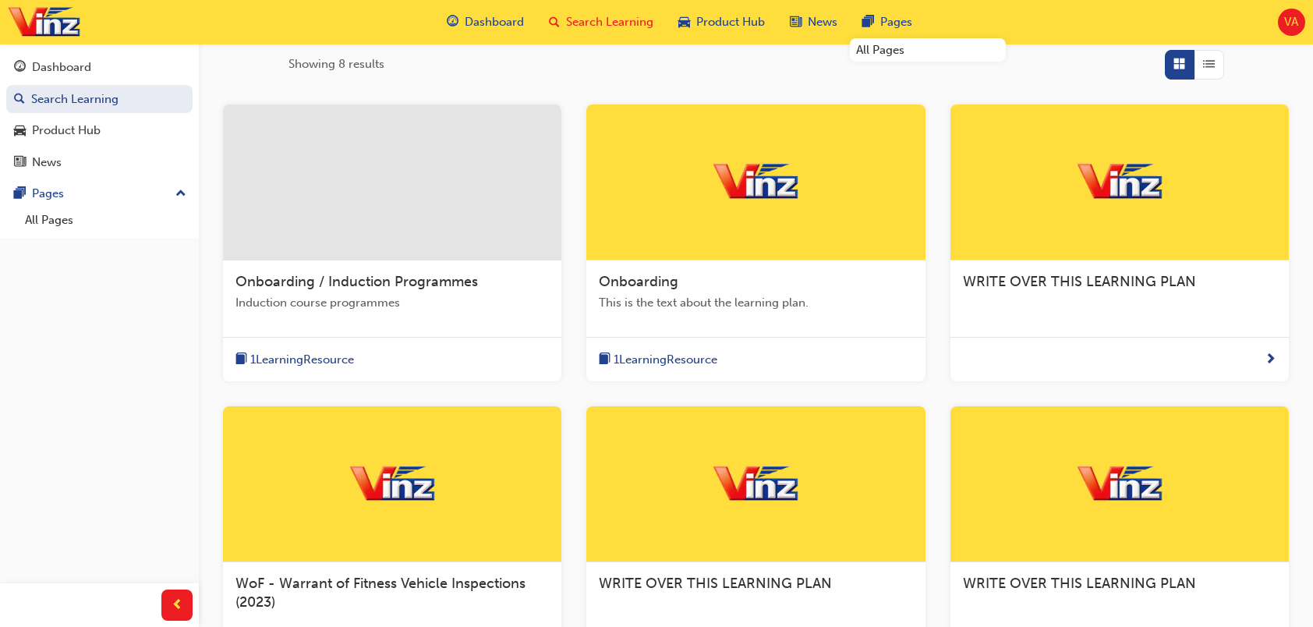
scroll to position [426, 0]
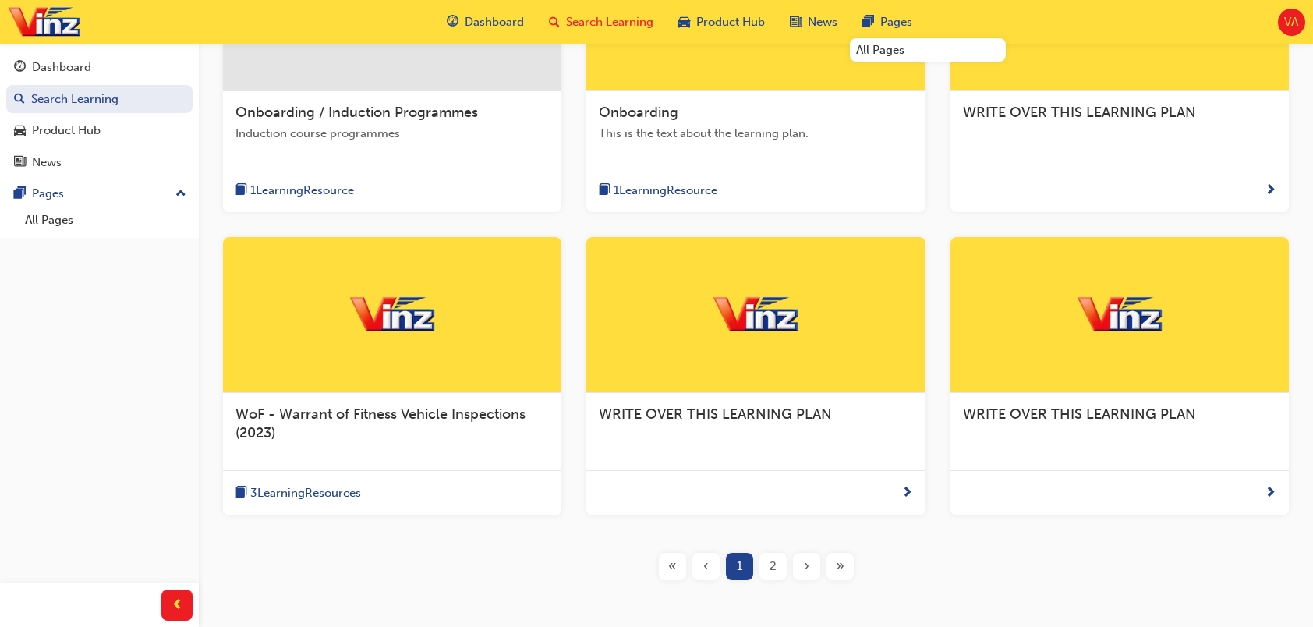
click at [773, 557] on span "2" at bounding box center [773, 566] width 7 height 18
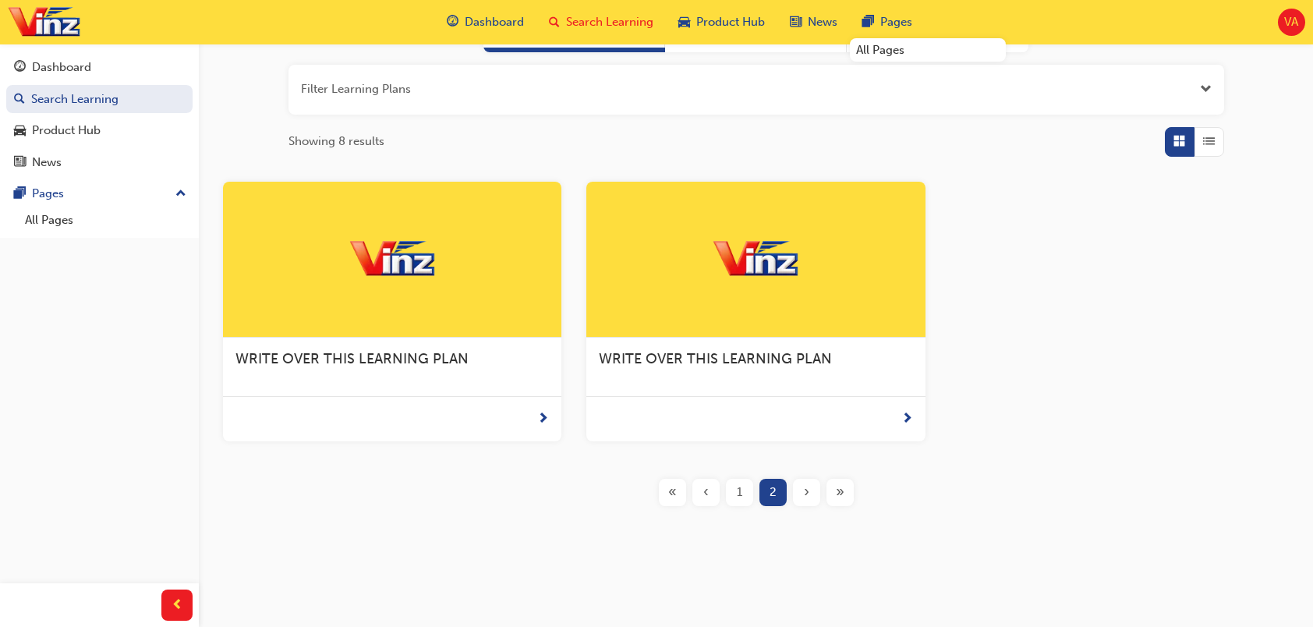
scroll to position [184, 0]
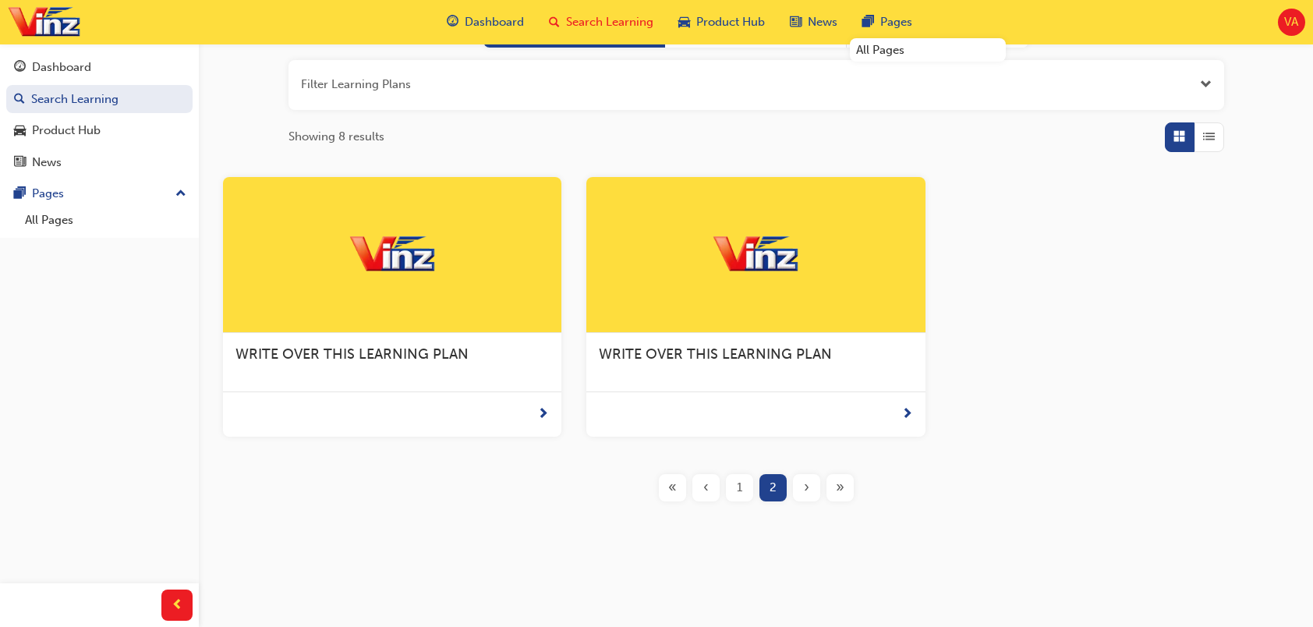
click at [737, 485] on span "1" at bounding box center [739, 488] width 5 height 18
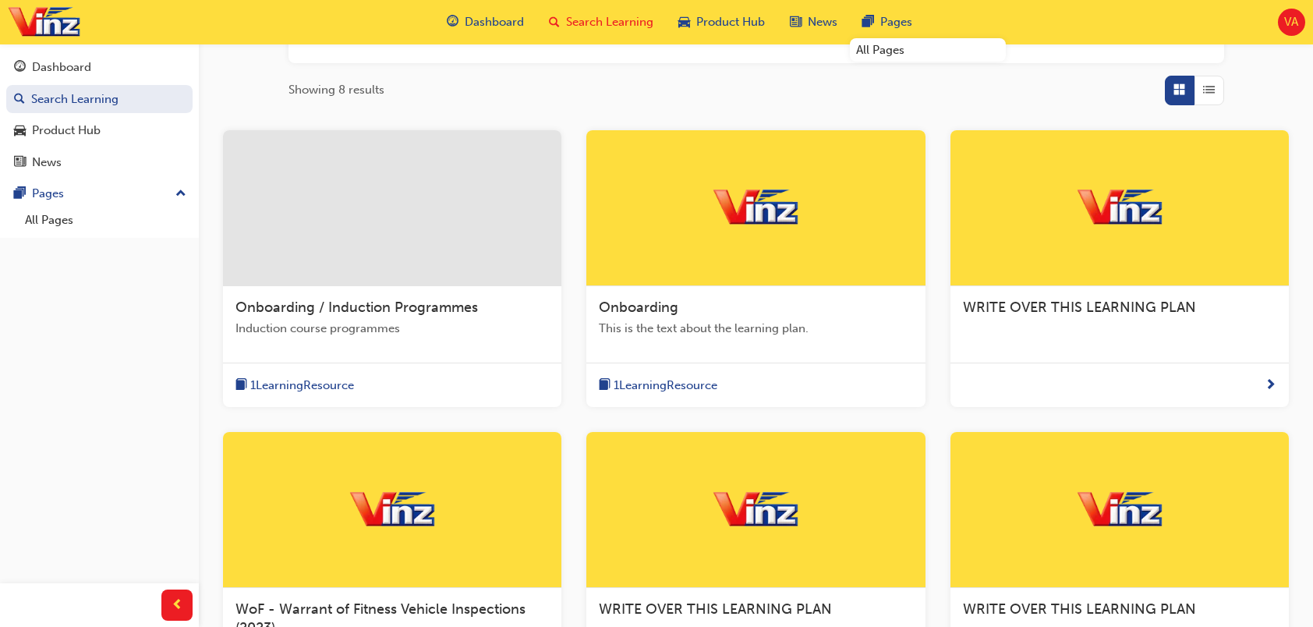
scroll to position [28, 0]
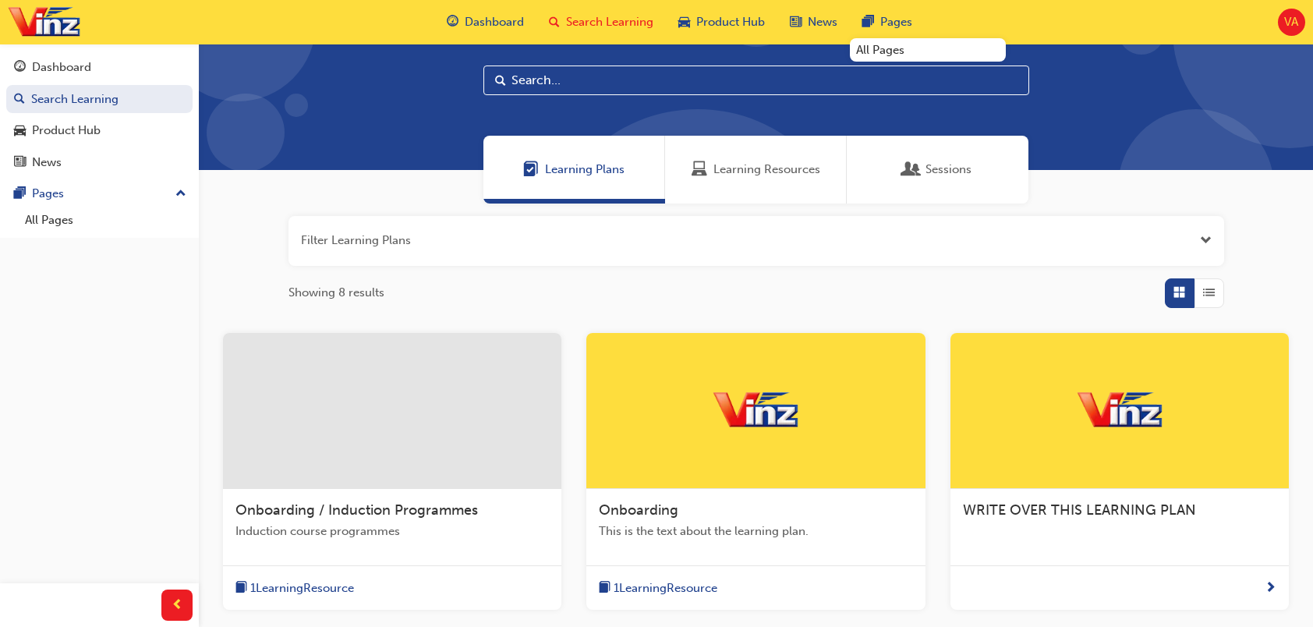
click at [1070, 292] on span "List" at bounding box center [1209, 293] width 12 height 18
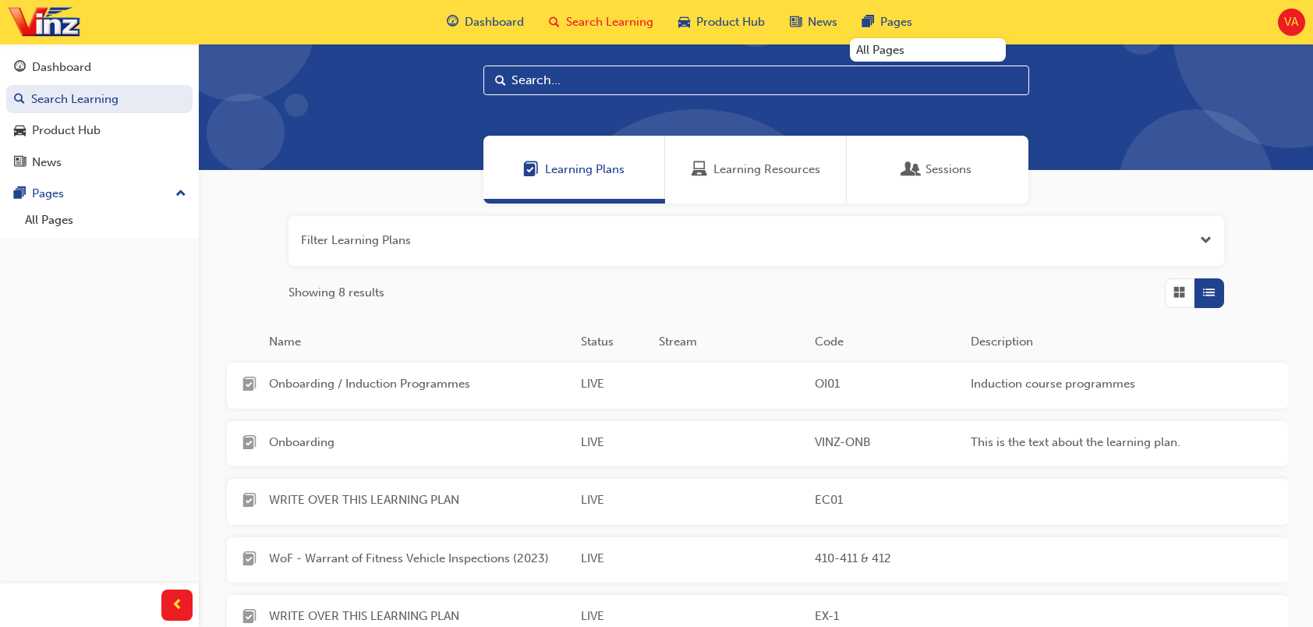
click at [1070, 292] on span "Grid" at bounding box center [1179, 293] width 12 height 18
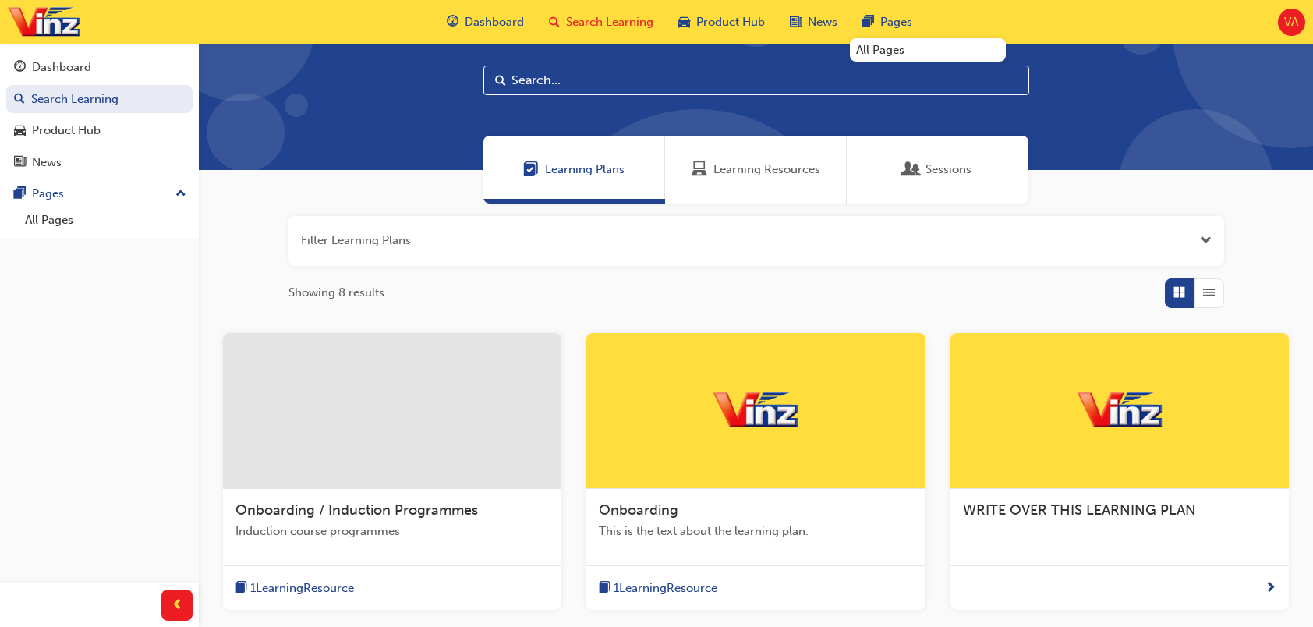
click at [1070, 232] on span "Open the filter" at bounding box center [1206, 241] width 12 height 18
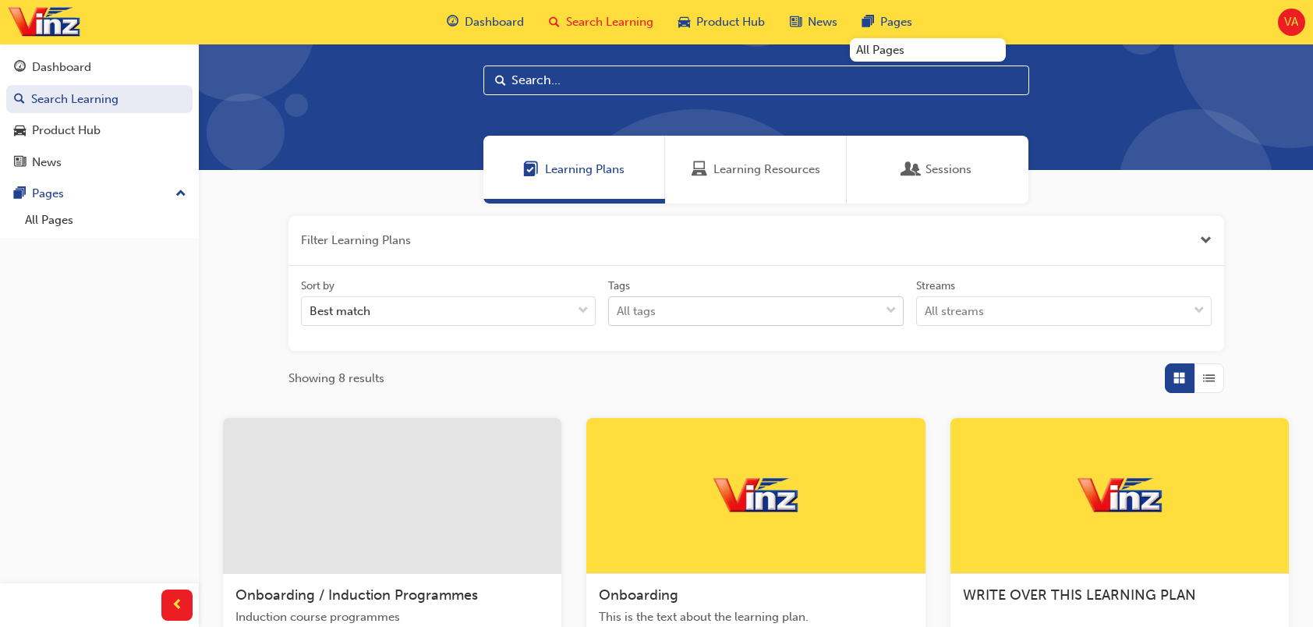
click at [876, 307] on div "All tags" at bounding box center [744, 311] width 271 height 27
click at [618, 307] on input "Tags All tags" at bounding box center [618, 310] width 2 height 13
click at [876, 307] on div "All tags" at bounding box center [744, 311] width 271 height 27
click at [618, 307] on input "Tags 0 results available. Use Up and Down to choose options, press Enter to sel…" at bounding box center [618, 310] width 2 height 13
click at [970, 306] on div "All streams" at bounding box center [954, 312] width 59 height 18
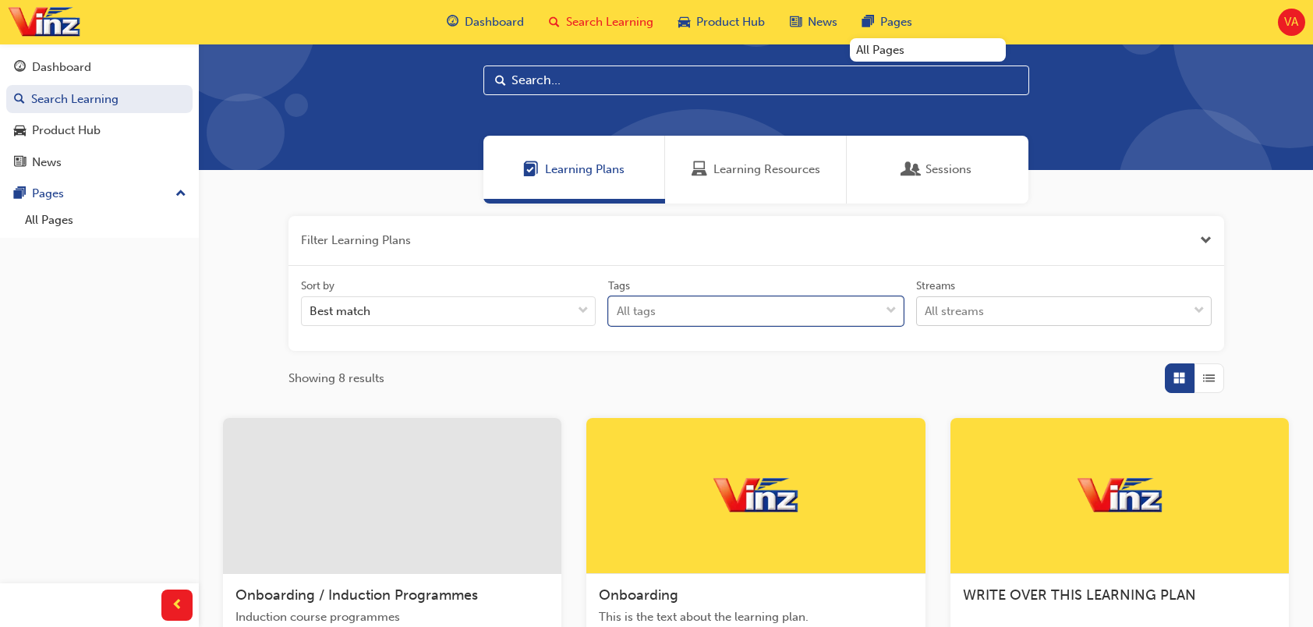
click at [926, 306] on input "Streams All streams" at bounding box center [926, 310] width 2 height 13
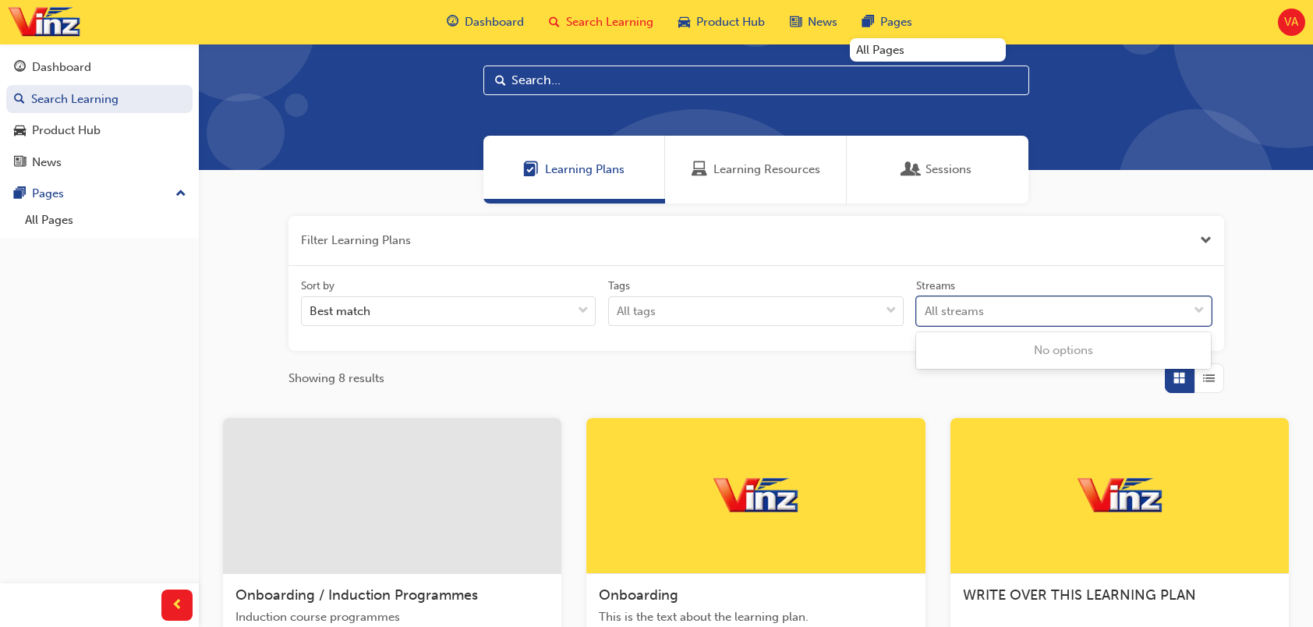
click at [970, 306] on div "All streams" at bounding box center [954, 312] width 59 height 18
click at [926, 306] on input "Streams 0 results available. Use Up and Down to choose options, press Enter to …" at bounding box center [926, 310] width 2 height 13
click at [528, 313] on div "Best match" at bounding box center [437, 311] width 271 height 27
click at [311, 313] on input "Sort by Best match" at bounding box center [311, 310] width 2 height 13
click at [611, 271] on div "Sort by Best match Tags All tags Streams All streams" at bounding box center [756, 309] width 936 height 86
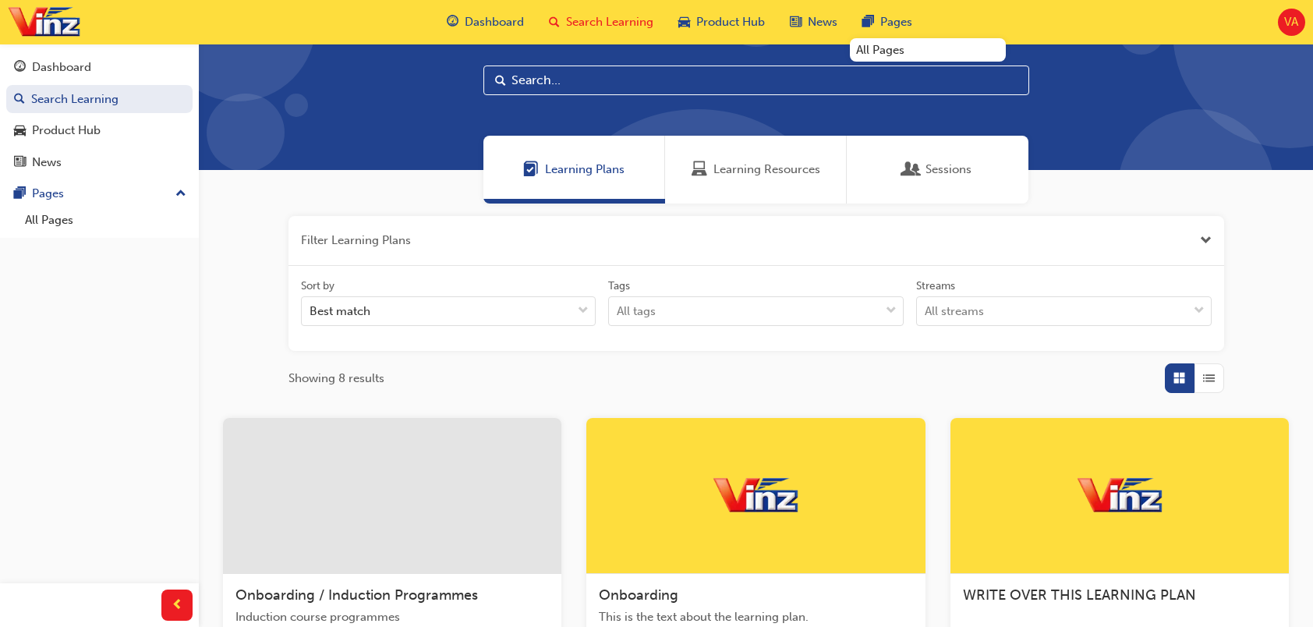
click at [713, 164] on div "Learning Resources" at bounding box center [756, 170] width 129 height 18
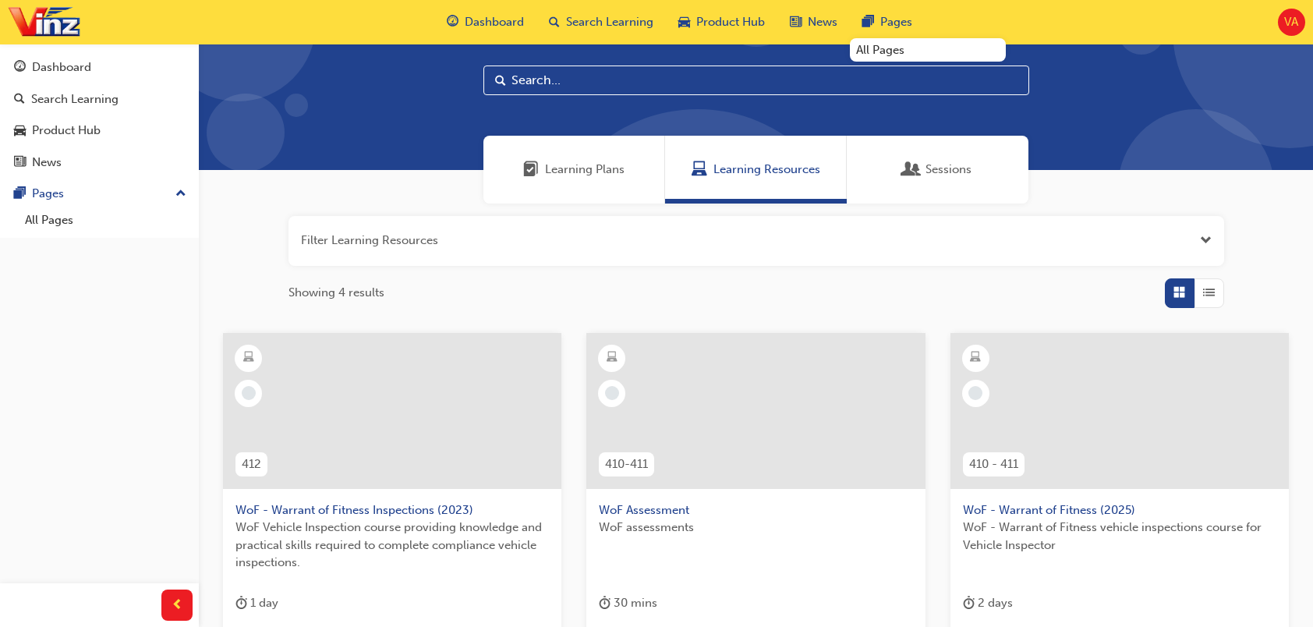
click at [1070, 235] on span "Open the filter" at bounding box center [1206, 241] width 12 height 18
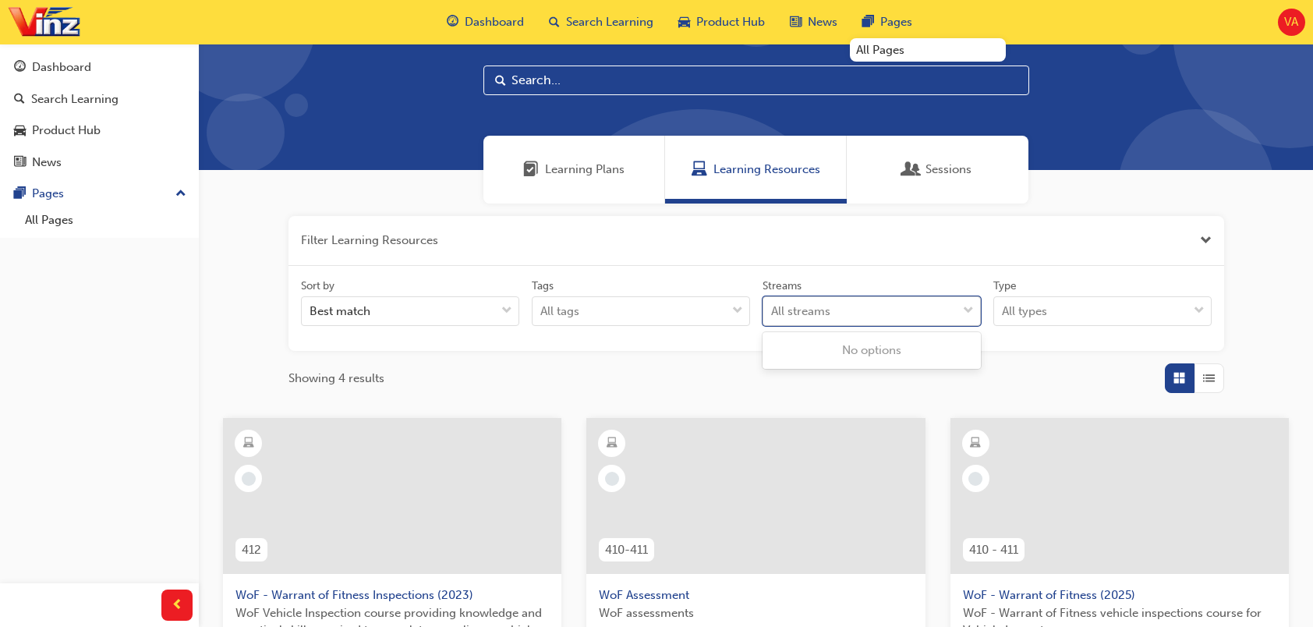
click at [976, 317] on div at bounding box center [968, 311] width 23 height 28
click at [773, 317] on input "Streams 0 results available. Use Up and Down to choose options, press Enter to …" at bounding box center [772, 310] width 2 height 13
click at [1070, 196] on div "Learning Plans Learning Resources Sessions" at bounding box center [756, 170] width 1114 height 68
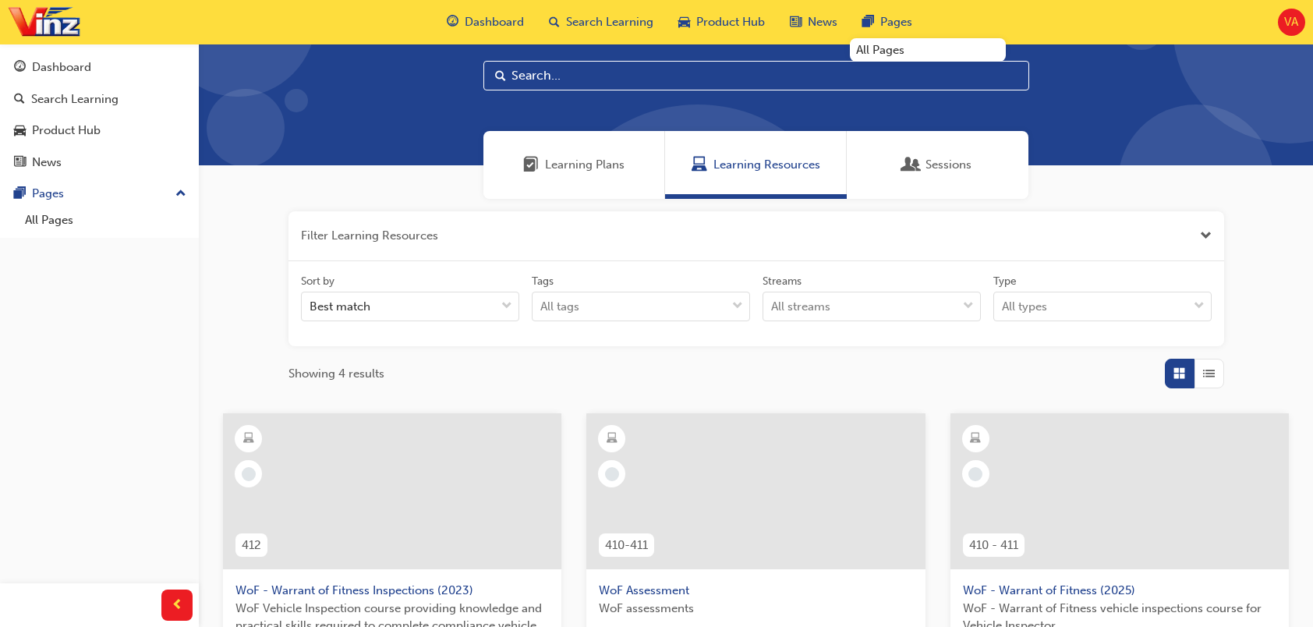
scroll to position [184, 0]
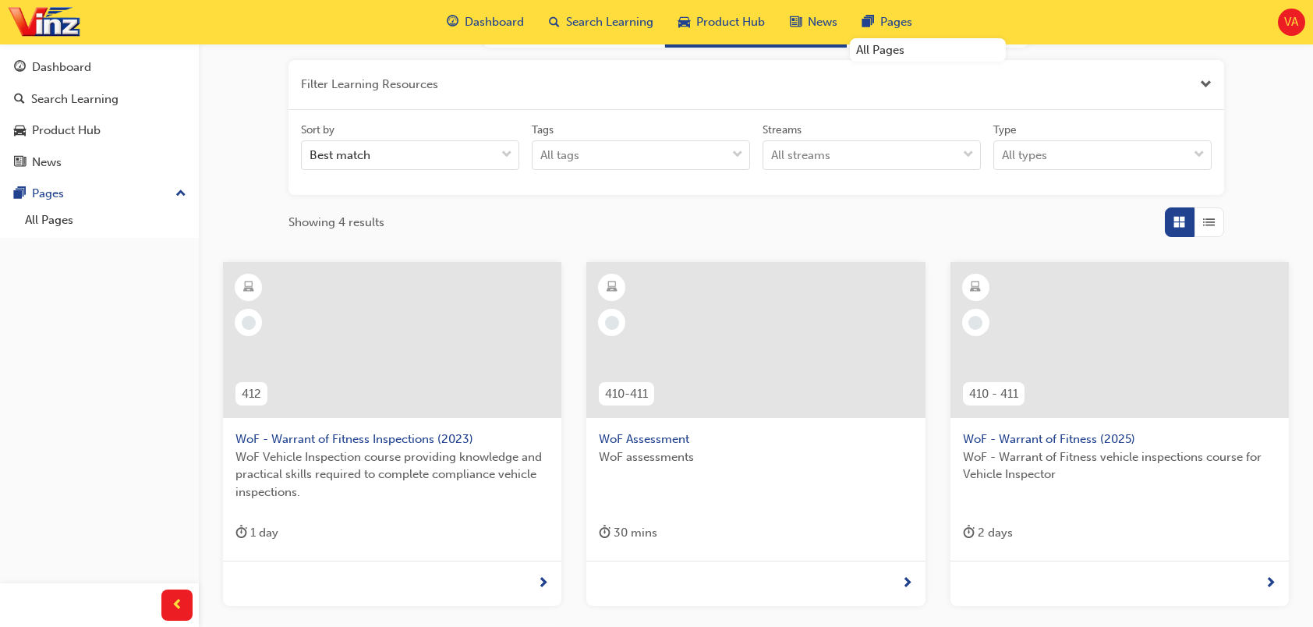
click at [1070, 225] on span "Grid" at bounding box center [1179, 223] width 12 height 18
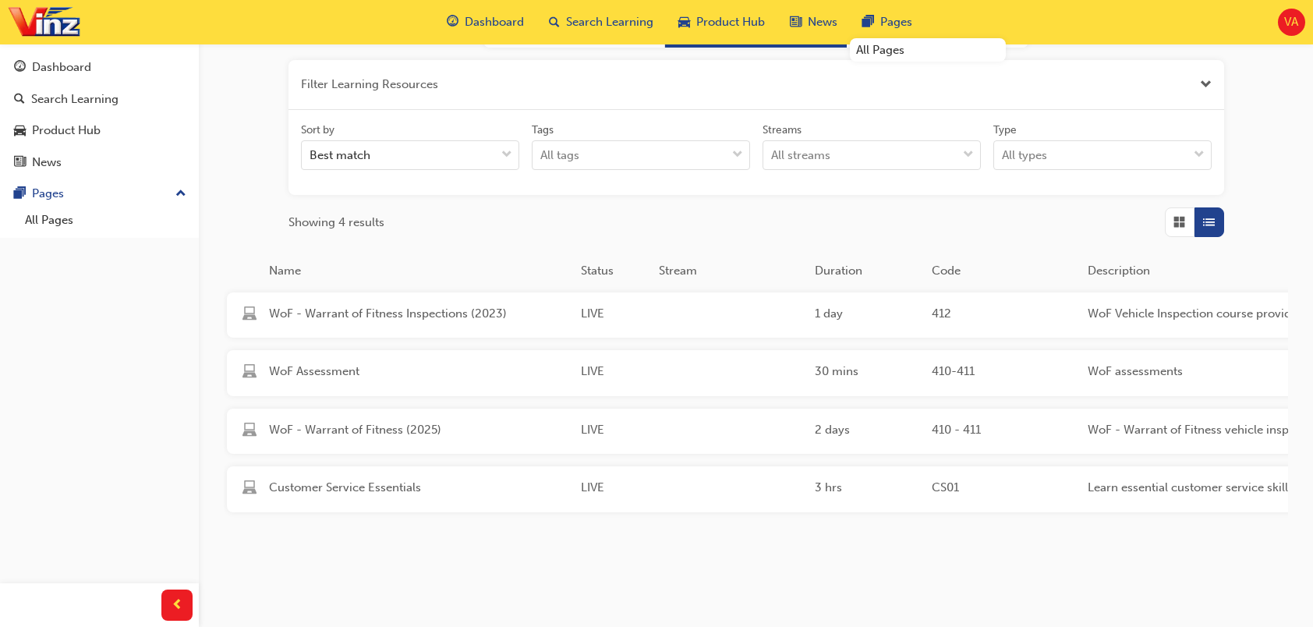
click at [1070, 228] on span "Grid" at bounding box center [1179, 223] width 12 height 18
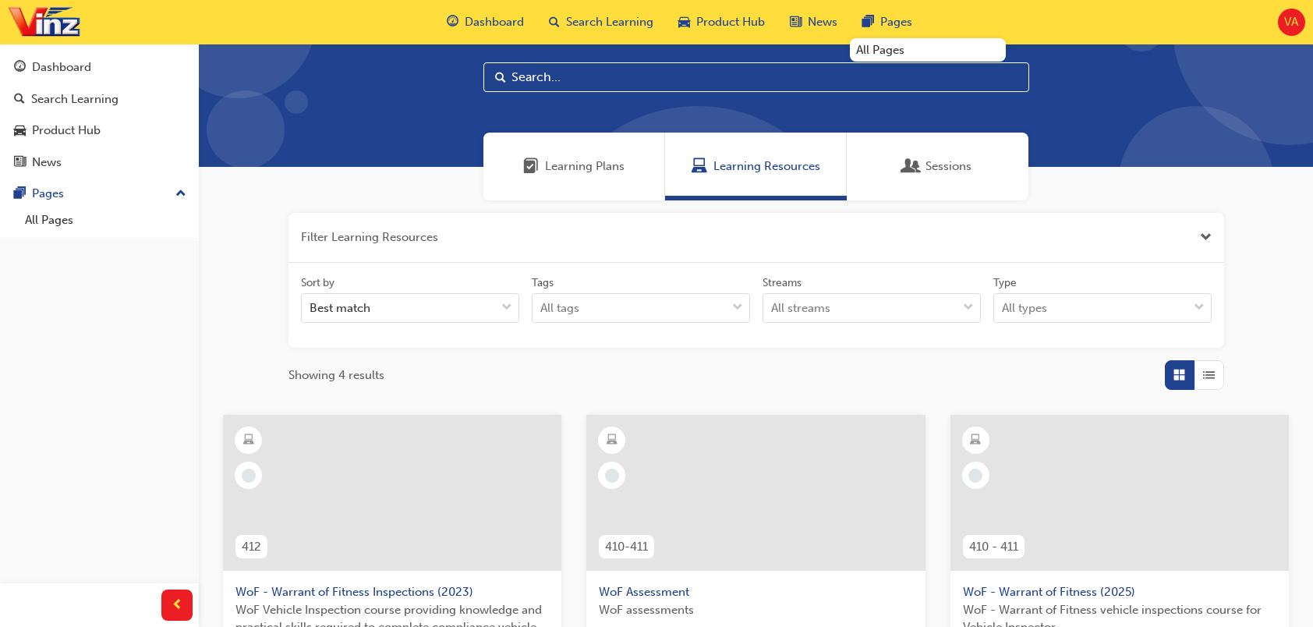
scroll to position [28, 0]
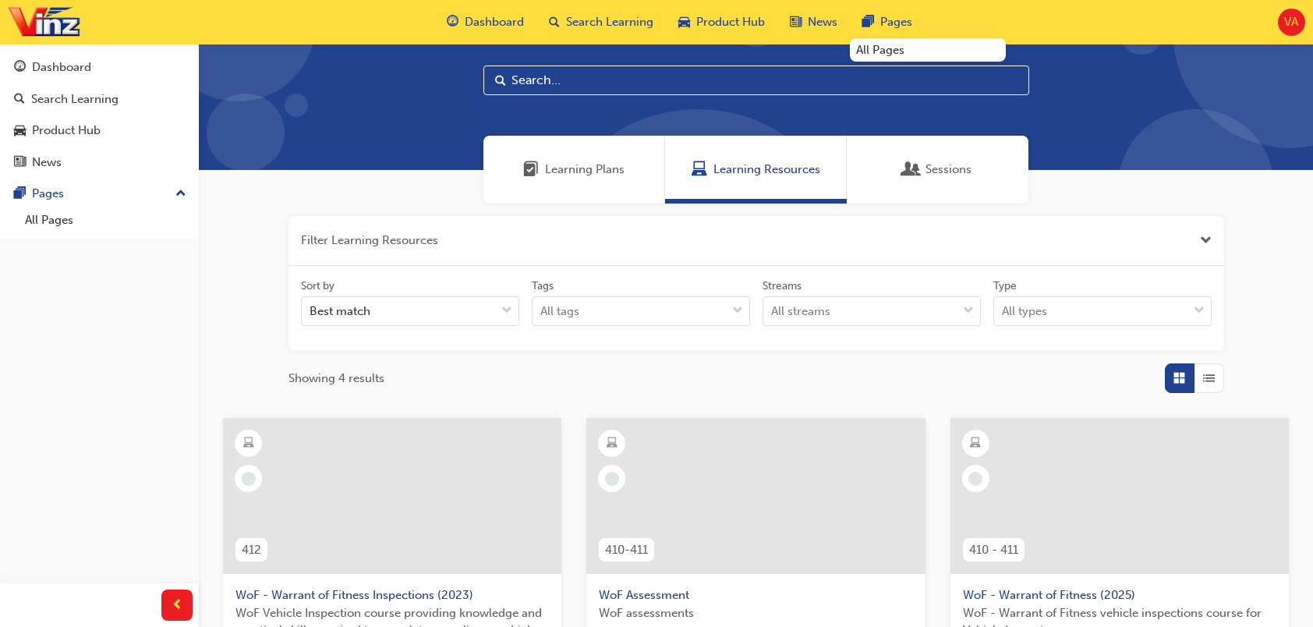
click at [596, 174] on span "Learning Plans" at bounding box center [585, 170] width 80 height 18
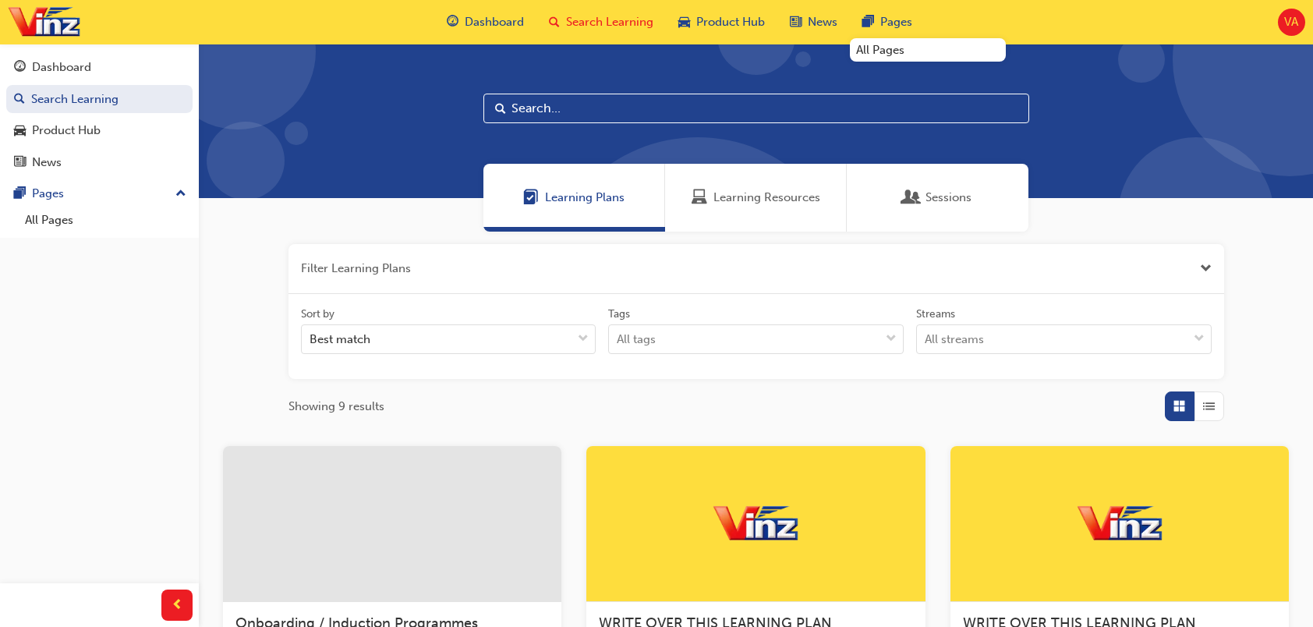
click at [1070, 267] on button "button" at bounding box center [756, 269] width 936 height 50
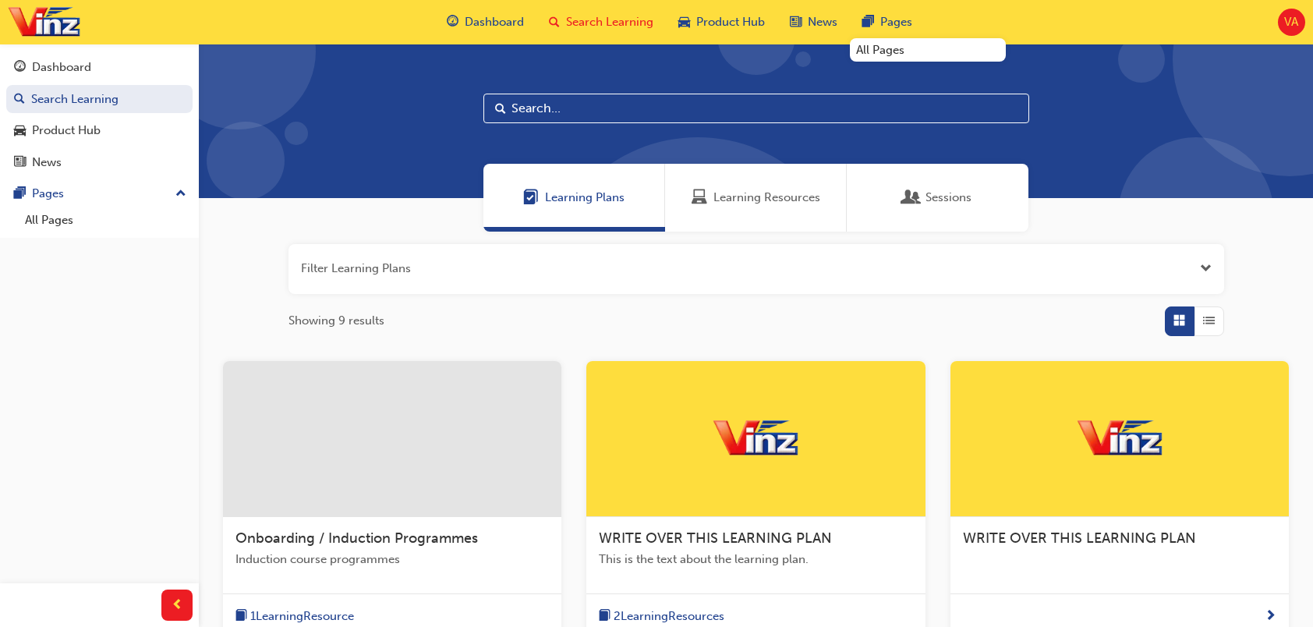
click at [1070, 267] on button "button" at bounding box center [756, 269] width 936 height 50
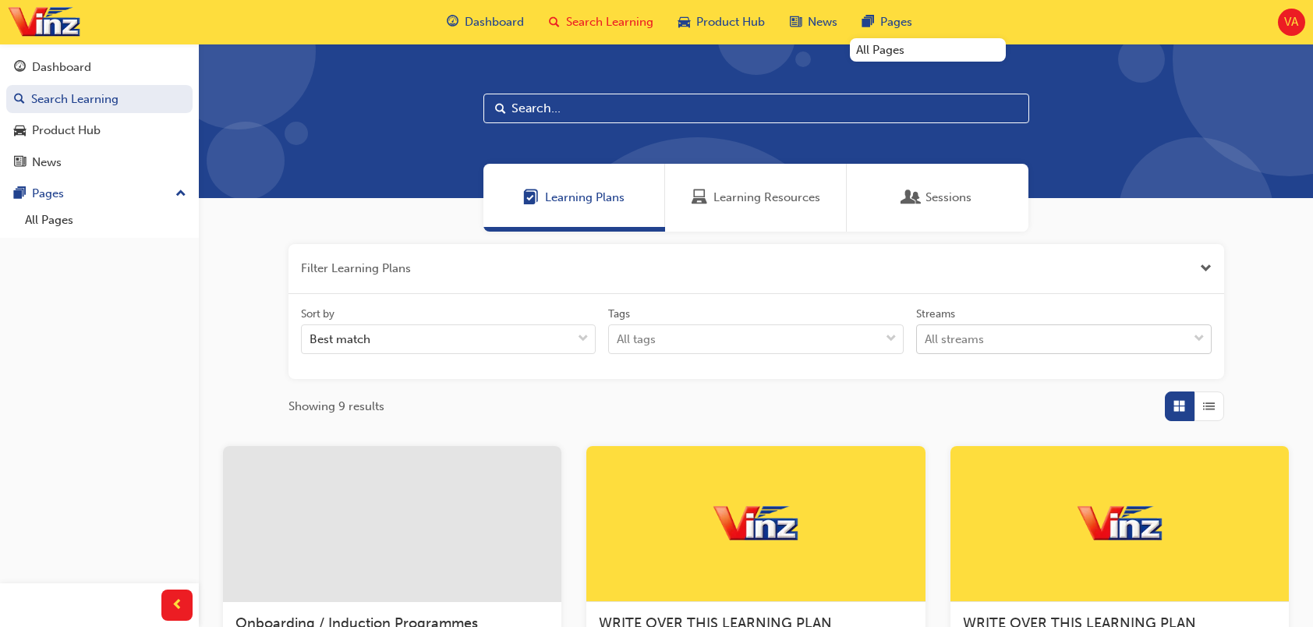
click at [1070, 334] on span "down-icon" at bounding box center [1199, 339] width 11 height 20
click at [926, 334] on input "Streams All streams" at bounding box center [926, 338] width 2 height 13
click at [1070, 383] on div "No options" at bounding box center [1063, 378] width 295 height 30
click at [1070, 339] on span "down-icon" at bounding box center [1199, 339] width 11 height 20
click at [926, 339] on input "Streams 0 results available. Select is focused ,type to refine list, press Down…" at bounding box center [926, 338] width 2 height 13
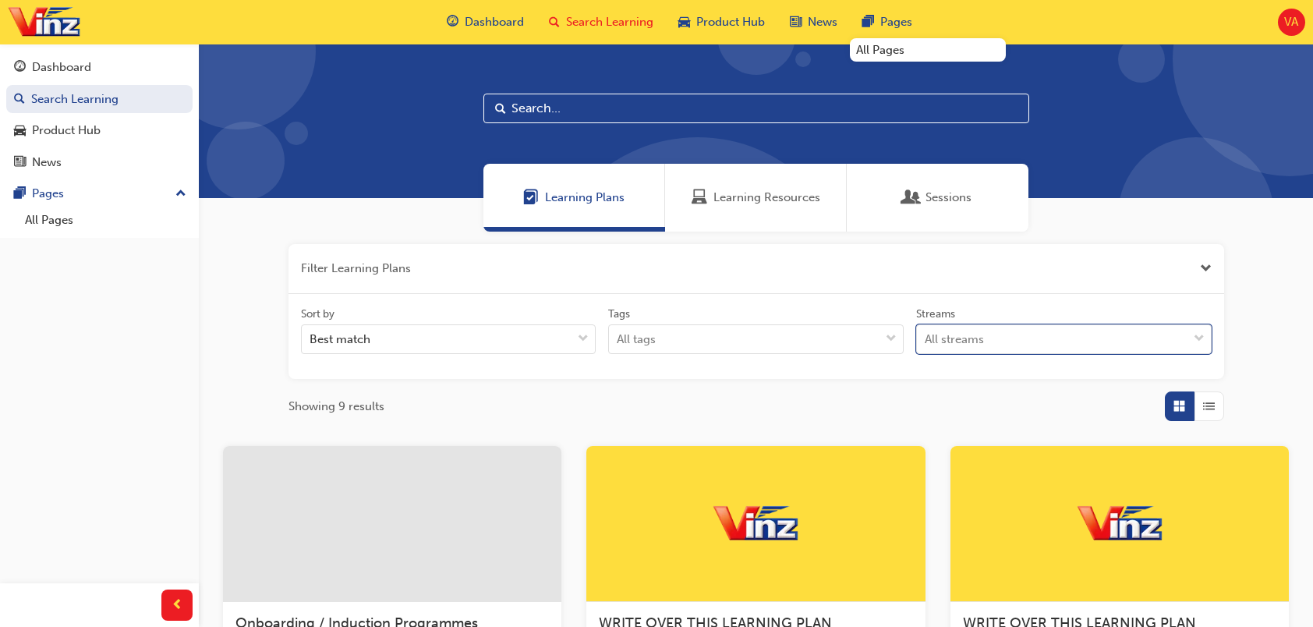
click at [1070, 402] on span "List" at bounding box center [1209, 407] width 12 height 18
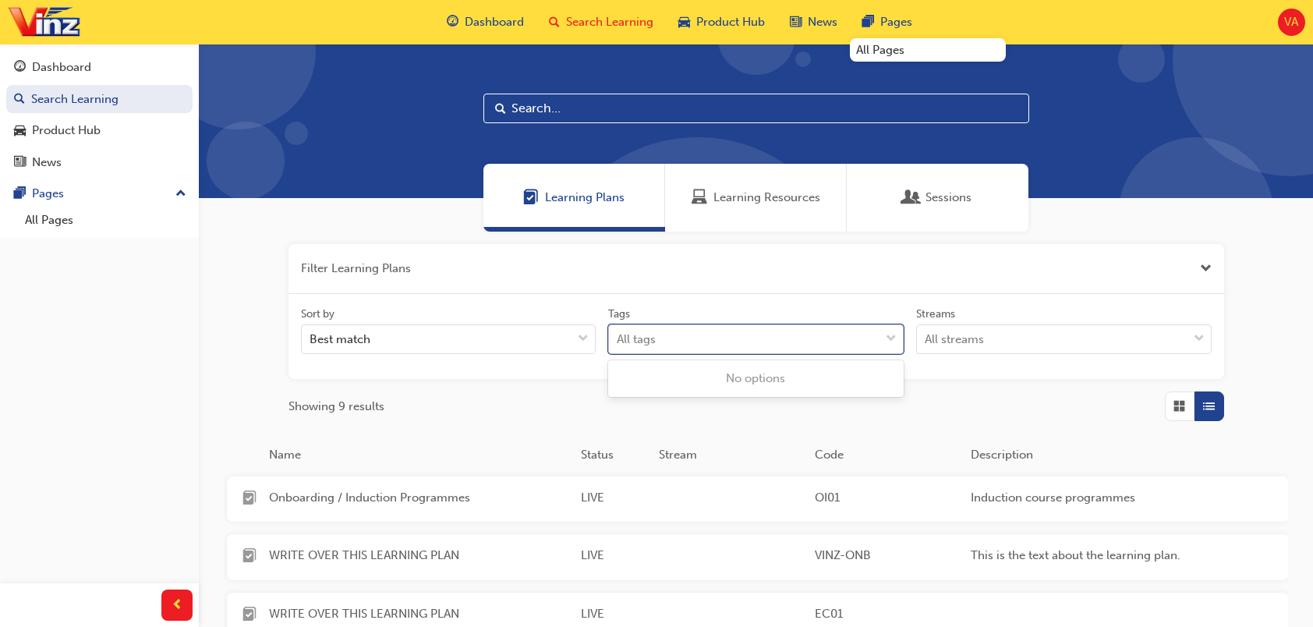
click at [767, 346] on div "All tags" at bounding box center [744, 339] width 271 height 27
click at [618, 345] on input "Tags 0 results available. Use Up and Down to choose options, press Enter to sel…" at bounding box center [618, 338] width 2 height 13
click at [482, 335] on div "Best match" at bounding box center [437, 339] width 271 height 27
click at [311, 335] on input "Sort by Best match" at bounding box center [311, 338] width 2 height 13
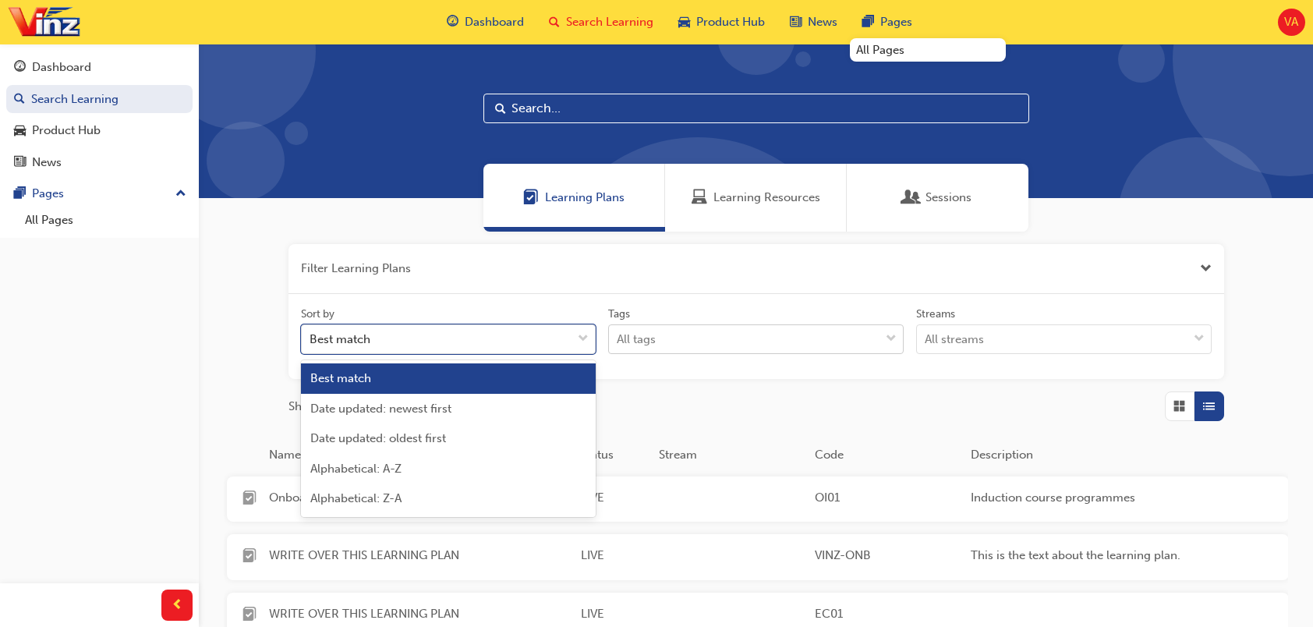
click at [691, 331] on div "All tags" at bounding box center [744, 339] width 271 height 27
click at [618, 332] on input "Tags All tags" at bounding box center [618, 338] width 2 height 13
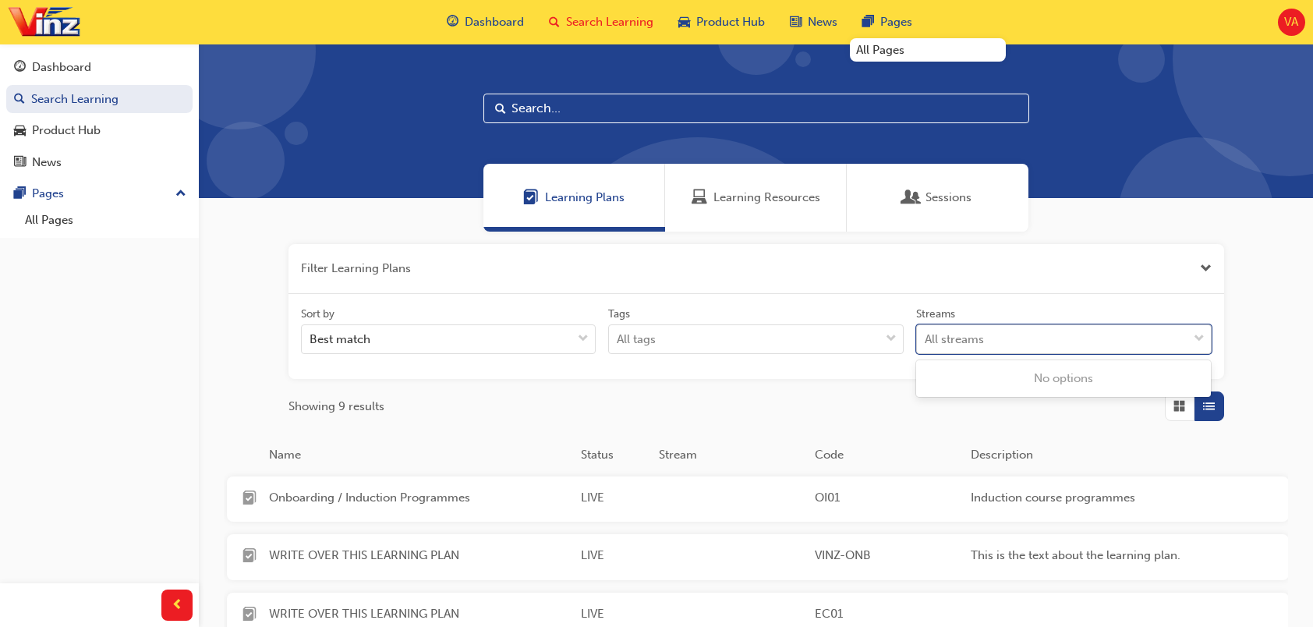
click at [943, 334] on div "All streams" at bounding box center [954, 340] width 59 height 18
click at [926, 334] on input "Streams 0 results available. Use Up and Down to choose options, press Enter to …" at bounding box center [926, 338] width 2 height 13
click at [1070, 393] on div "Filter Learning Plans Sort by Best match Tags All tags Streams All streams Show…" at bounding box center [756, 567] width 1114 height 671
click at [1070, 405] on span "Grid" at bounding box center [1179, 407] width 12 height 18
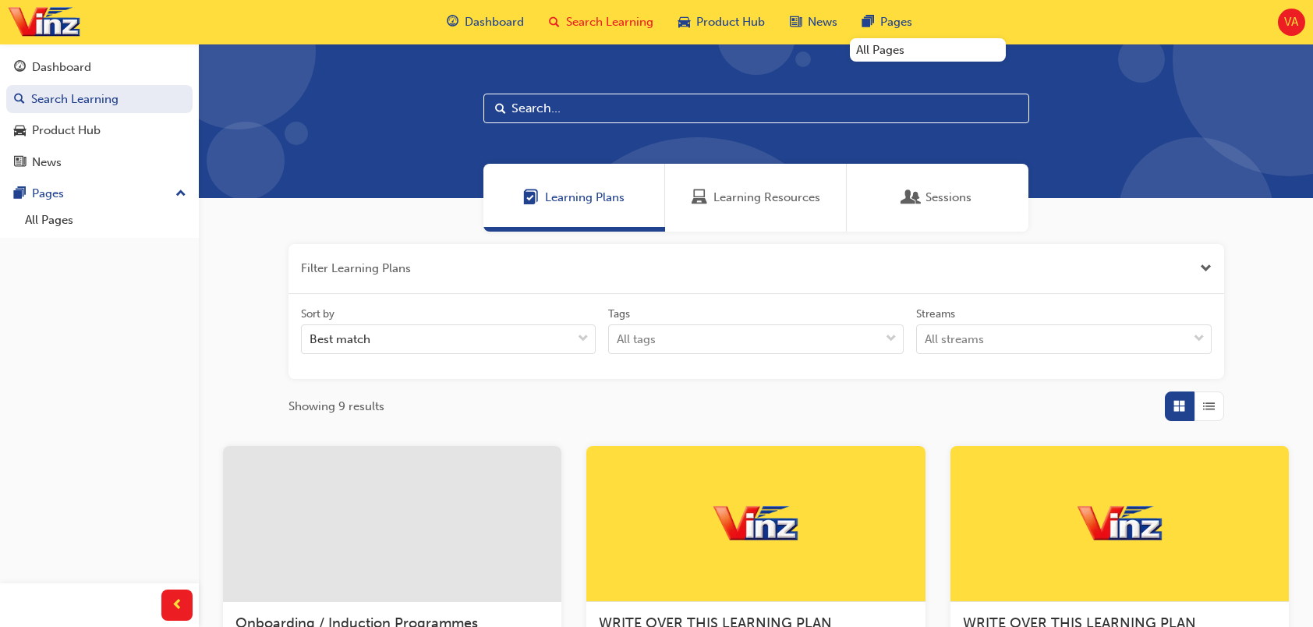
click at [1070, 377] on div "Sort by Best match Tags All tags Streams All streams" at bounding box center [756, 337] width 936 height 86
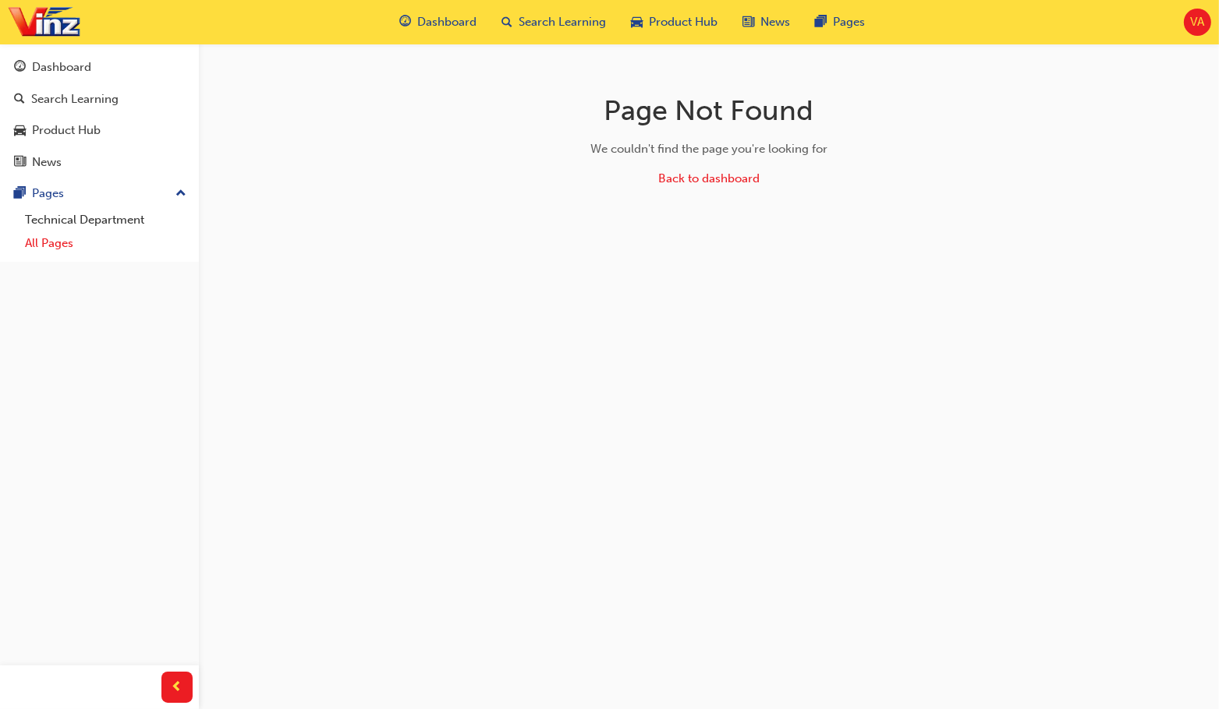
click at [59, 242] on link "All Pages" at bounding box center [106, 244] width 174 height 24
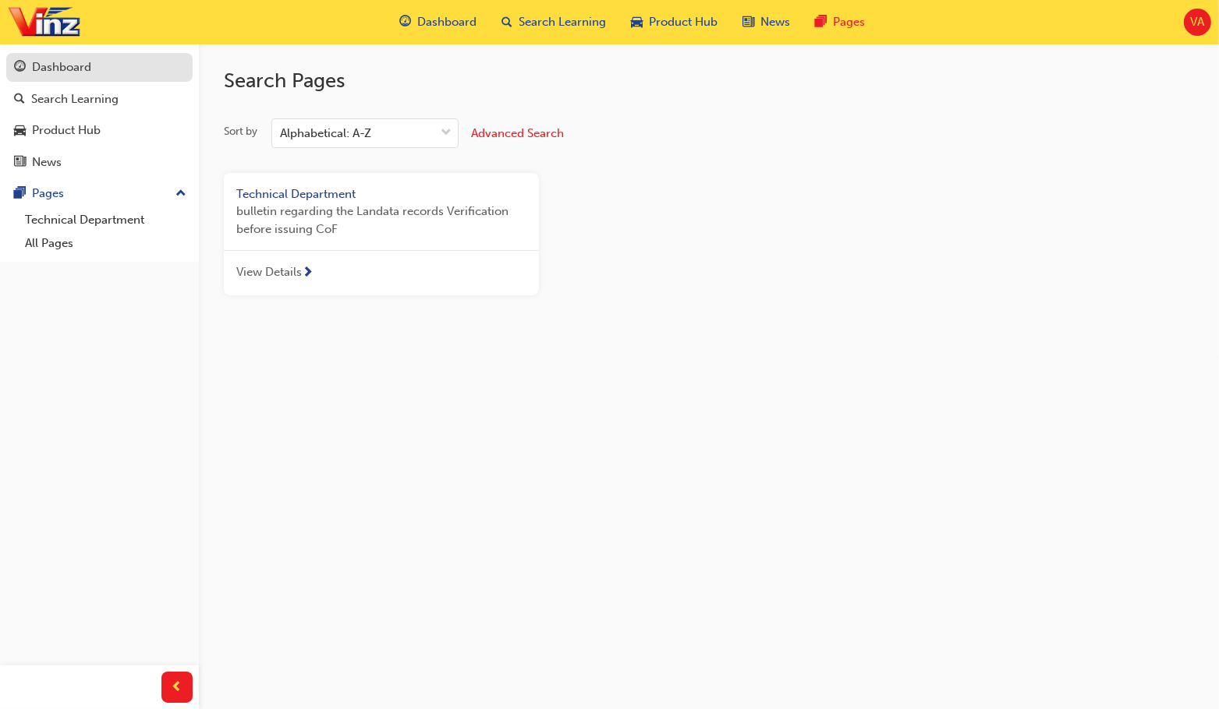
click at [68, 66] on div "Dashboard" at bounding box center [61, 67] width 59 height 18
